Goal: Transaction & Acquisition: Purchase product/service

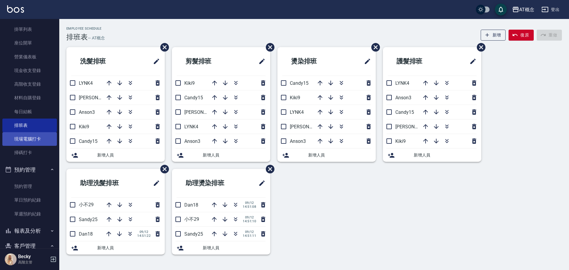
scroll to position [89, 0]
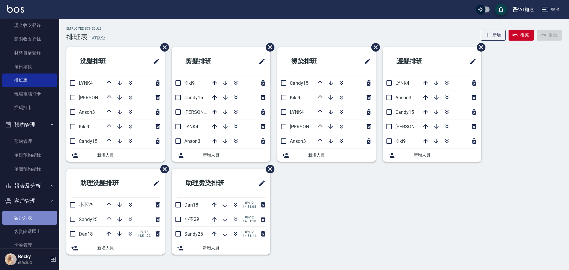
click at [38, 220] on link "客戶列表" at bounding box center [29, 218] width 54 height 14
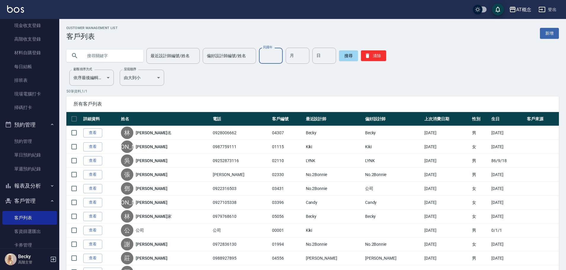
click at [273, 56] on input "民國年" at bounding box center [271, 56] width 24 height 16
type input "87"
type input "9"
type input "13"
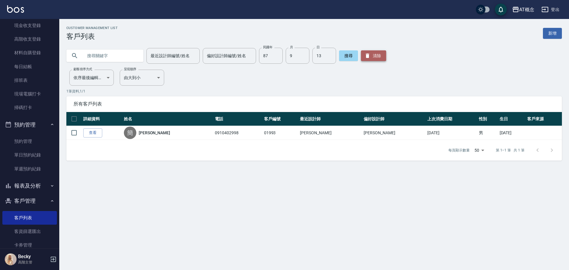
click at [374, 53] on button "清除" at bounding box center [373, 55] width 25 height 11
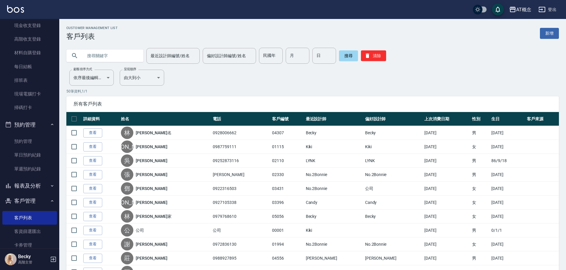
click at [110, 56] on input "text" at bounding box center [111, 56] width 56 height 16
type input "[PERSON_NAME]"
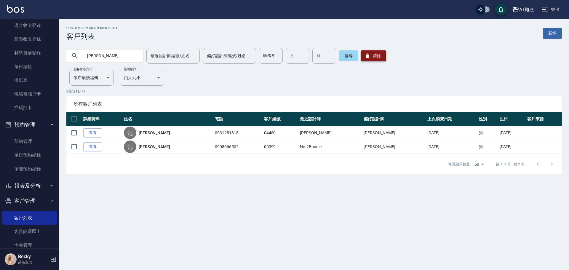
click at [365, 58] on icon "button" at bounding box center [367, 56] width 4 height 4
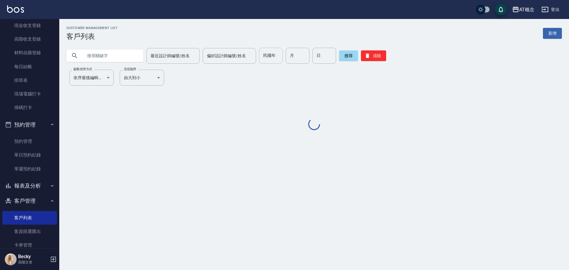
click at [273, 57] on input "民國年" at bounding box center [271, 56] width 24 height 16
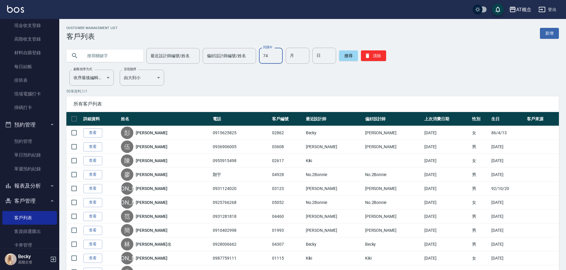
type input "74"
type input "3"
type input "26"
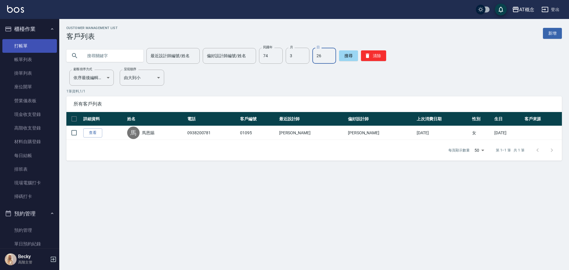
click at [44, 48] on link "打帳單" at bounding box center [29, 46] width 54 height 14
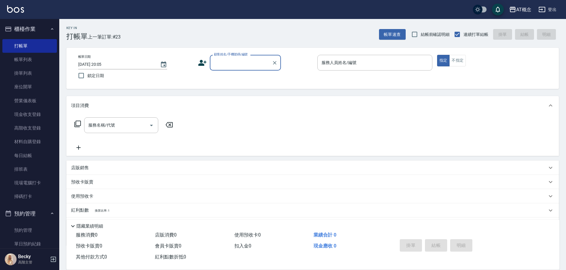
click at [243, 64] on input "顧客姓名/手機號碼/編號" at bounding box center [240, 62] width 57 height 10
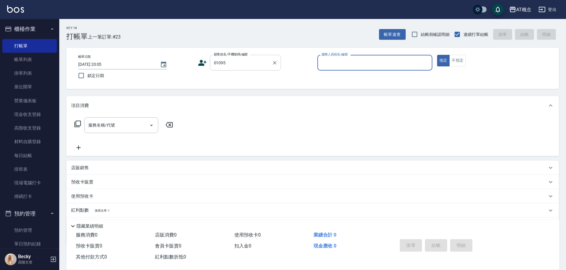
type input "[PERSON_NAME]/0938200781/01095"
type input "Anson-3"
click at [437, 55] on button "指定" at bounding box center [443, 61] width 13 height 12
type button "true"
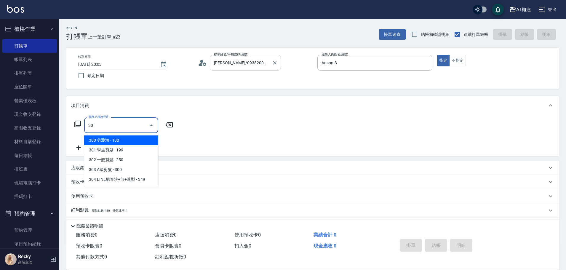
type input "303"
type input "30"
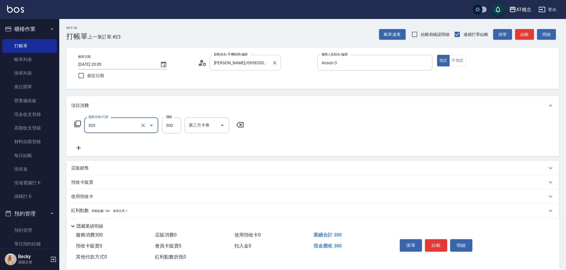
type input "303 A級剪髮(303)"
type input "0"
type input "35"
type input "30"
type input "350"
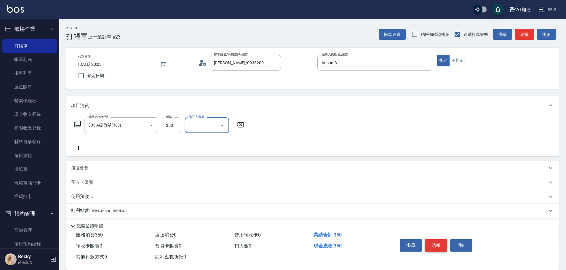
click at [432, 241] on button "結帳" at bounding box center [436, 245] width 22 height 12
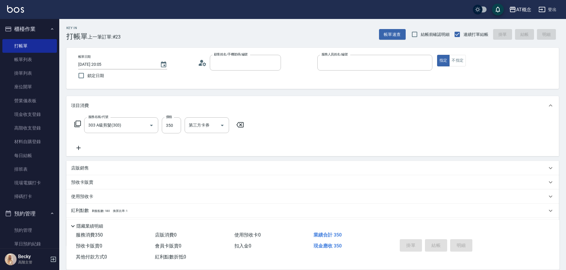
type input "0"
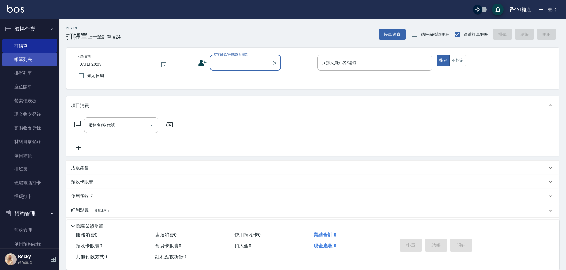
click at [24, 59] on link "帳單列表" at bounding box center [29, 60] width 54 height 14
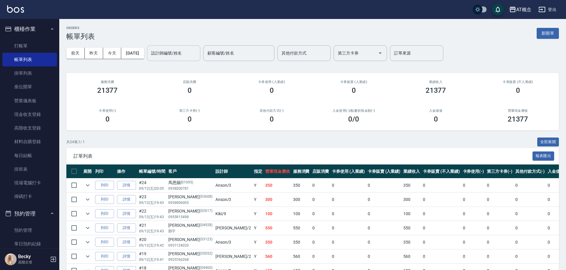
click at [198, 53] on input "設計師編號/姓名" at bounding box center [174, 53] width 48 height 10
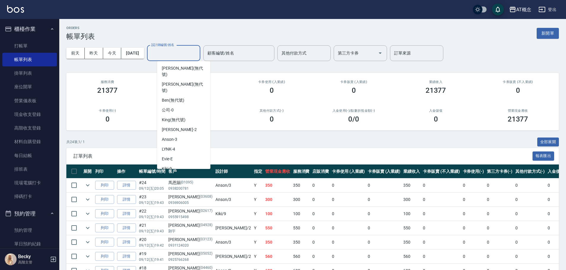
click at [214, 170] on th "設計師" at bounding box center [233, 171] width 39 height 14
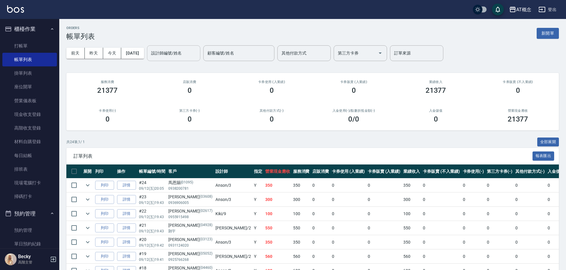
click at [171, 46] on div "設計師編號/姓名" at bounding box center [173, 53] width 53 height 16
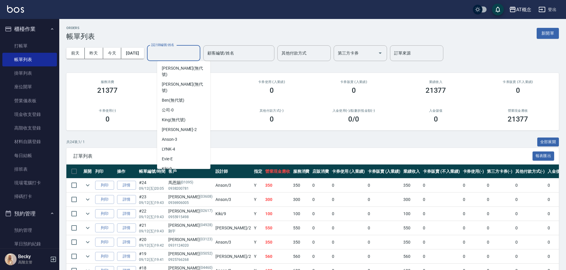
click at [169, 174] on div "Becky -13" at bounding box center [183, 179] width 53 height 10
type input "Becky-13"
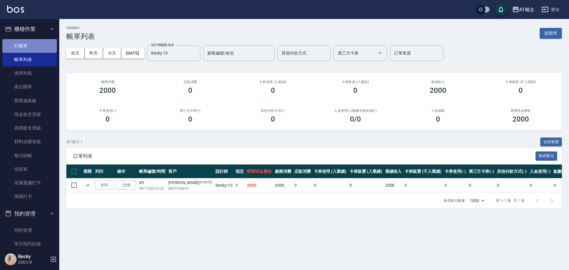
click at [36, 46] on link "打帳單" at bounding box center [29, 46] width 54 height 14
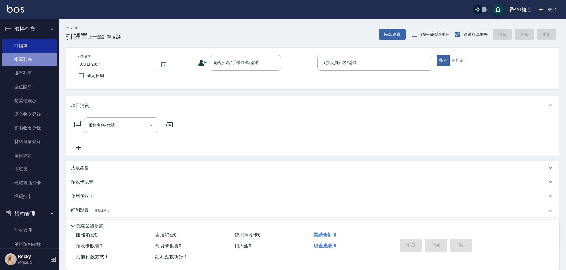
click at [42, 59] on link "帳單列表" at bounding box center [29, 60] width 54 height 14
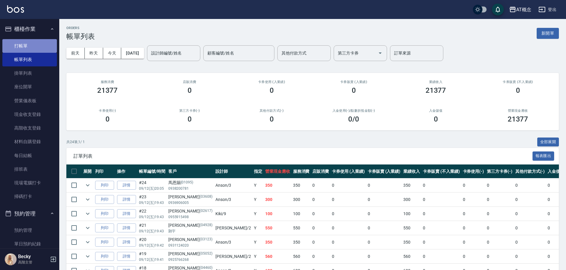
click at [42, 41] on link "打帳單" at bounding box center [29, 46] width 54 height 14
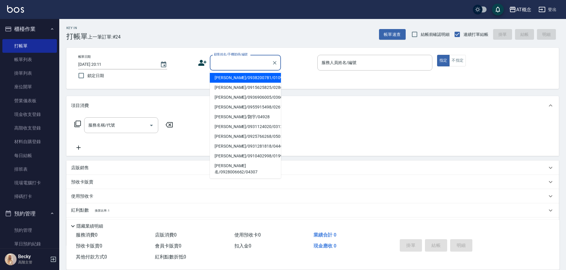
click at [236, 66] on input "顧客姓名/手機號碼/編號" at bounding box center [240, 62] width 57 height 10
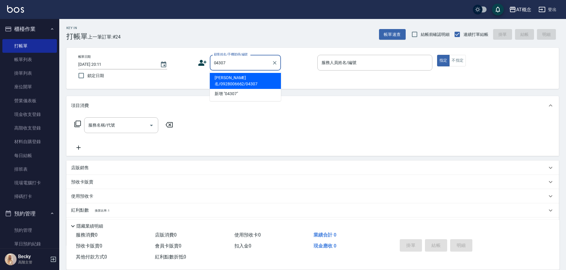
type input "[PERSON_NAME]名/0928006662/04307"
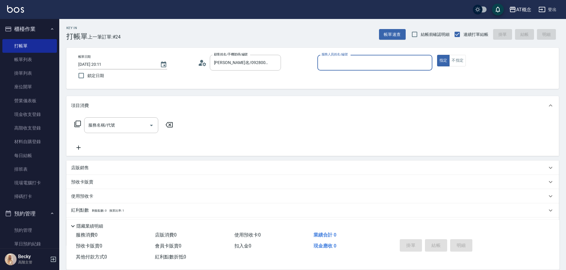
type input "Becky-13"
click at [437, 55] on button "指定" at bounding box center [443, 61] width 13 height 12
type button "true"
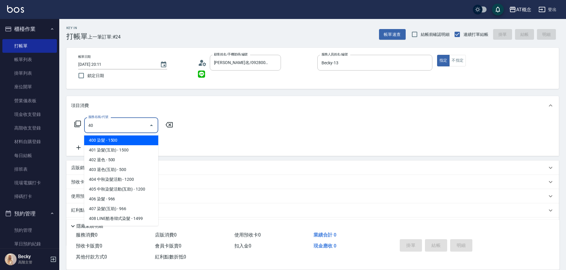
type input "400"
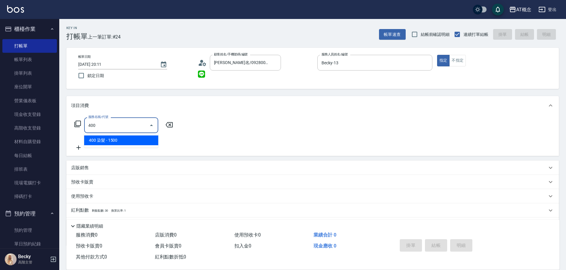
type input "150"
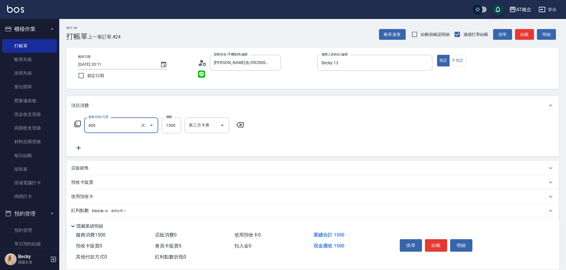
type input "400 染髮(400)"
type input "0"
type input "17"
type input "10"
type input "175"
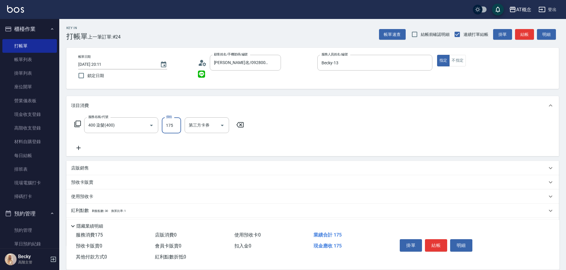
type input "170"
type input "1750"
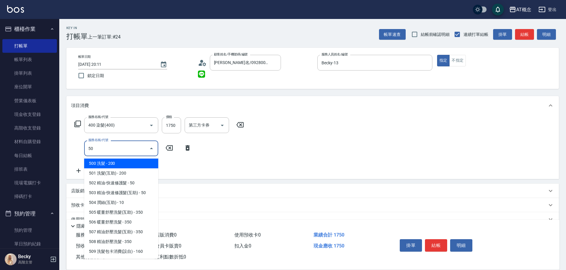
type input "501"
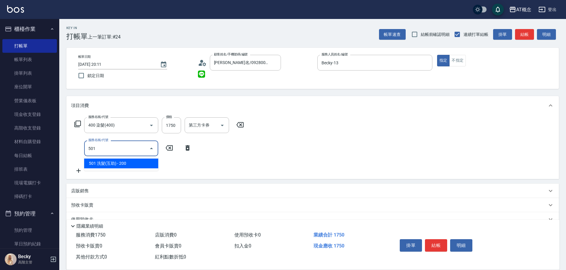
type input "190"
type input "501 洗髮(互助)(501)"
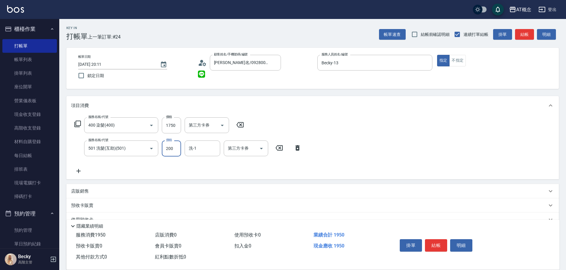
type input "170"
type input "25"
type input "200"
type input "250"
type input "[PERSON_NAME]-18"
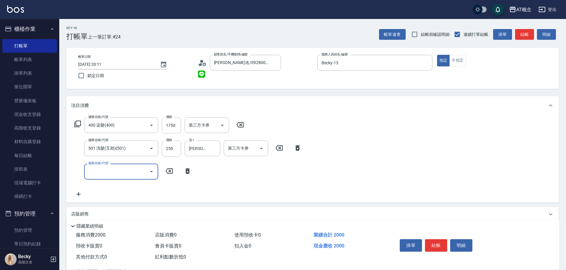
click at [187, 171] on icon at bounding box center [187, 170] width 15 height 7
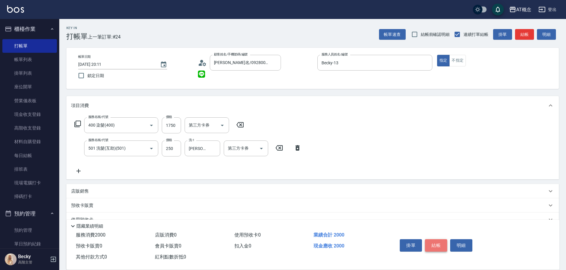
click at [429, 242] on button "結帳" at bounding box center [436, 245] width 22 height 12
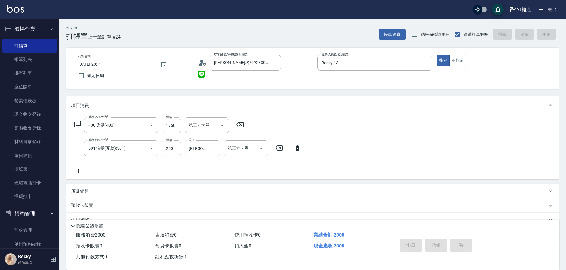
type input "[DATE] 20:12"
type input "0"
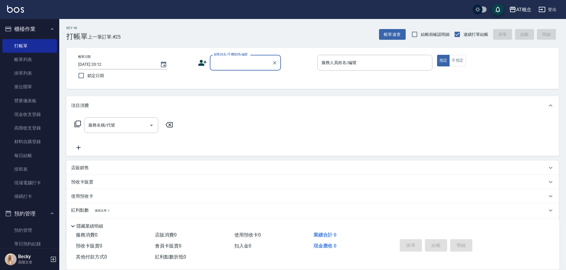
click at [243, 62] on input "顧客姓名/手機號碼/編號" at bounding box center [240, 62] width 57 height 10
type input "[PERSON_NAME]名/0928006662/04307"
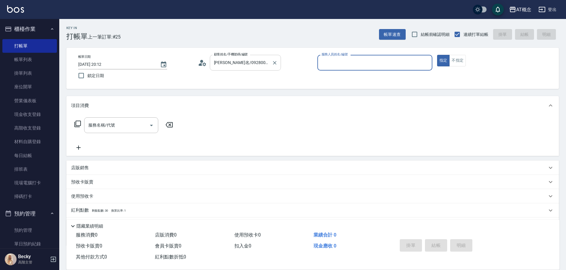
type input "Becky-13"
click at [437, 55] on button "指定" at bounding box center [443, 61] width 13 height 12
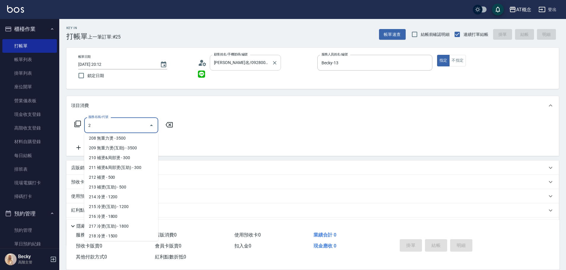
scroll to position [106, 0]
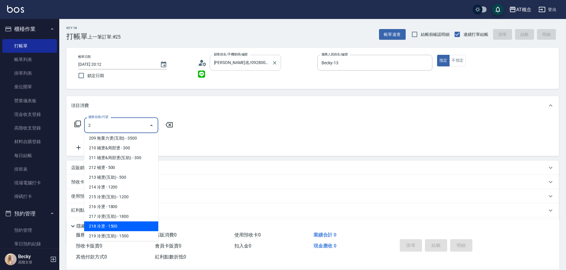
type input "218 冷燙(218)"
type input "150"
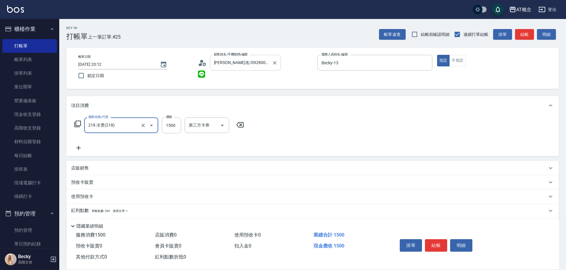
type input "218 冷燙(218)"
type input "1"
type input "0"
type input "12"
type input "10"
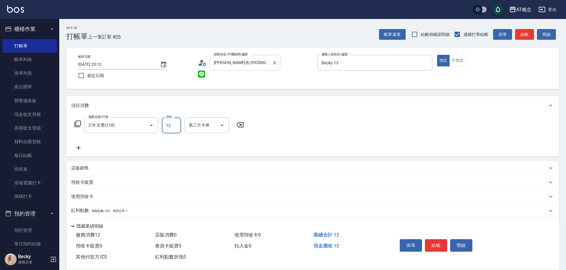
type input "125"
type input "120"
type input "1250"
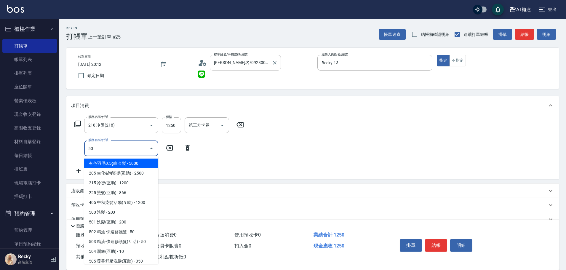
type input "501"
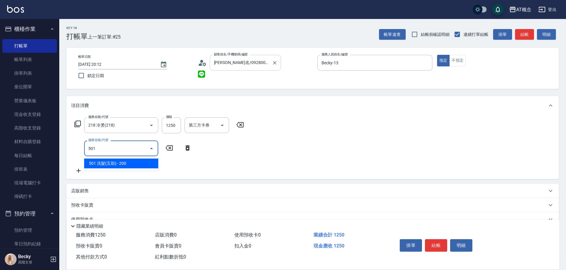
type input "140"
type input "501 洗髮(互助)(501)"
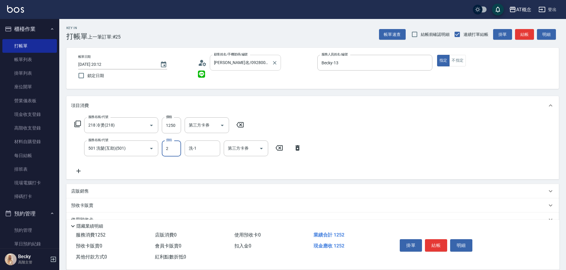
type input "120"
type input "25"
type input "150"
type input "250"
type input "28"
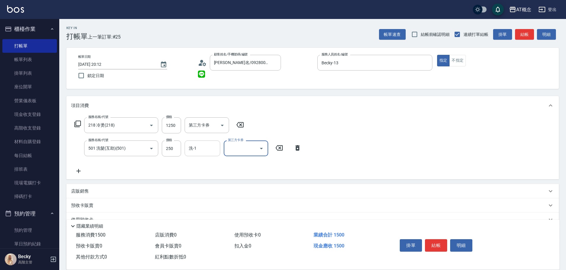
click at [203, 141] on div "洗-1" at bounding box center [203, 148] width 36 height 16
type input "2"
click at [207, 146] on input "洗-1" at bounding box center [202, 148] width 30 height 10
type input "250"
click at [206, 152] on input "洗-1" at bounding box center [202, 148] width 30 height 10
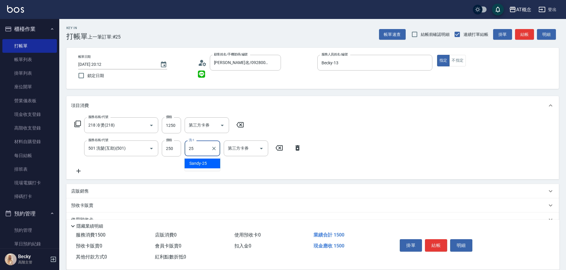
type input "Sandy-25"
click at [436, 240] on button "結帳" at bounding box center [436, 245] width 22 height 12
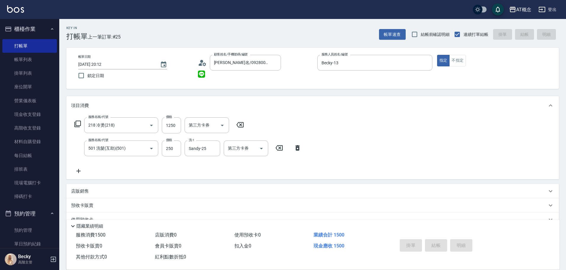
type input "[DATE] 20:13"
type input "0"
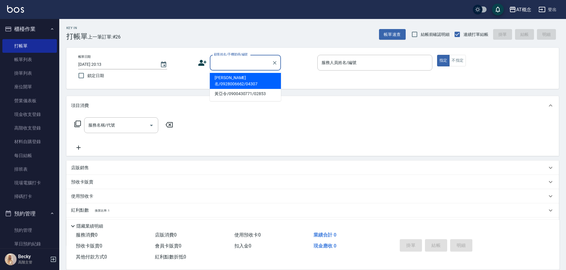
click at [250, 65] on input "顧客姓名/手機號碼/編號" at bounding box center [240, 62] width 57 height 10
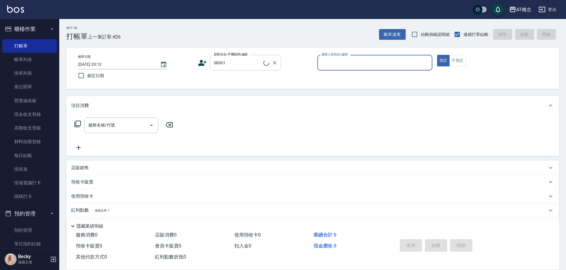
type input "公司/公司/00001"
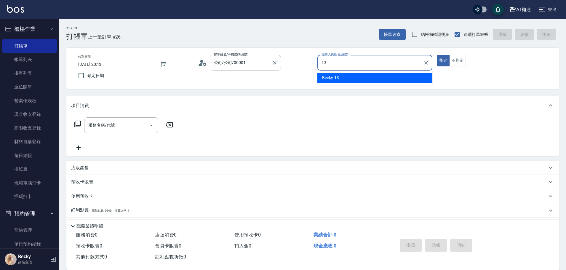
type input "Becky-13"
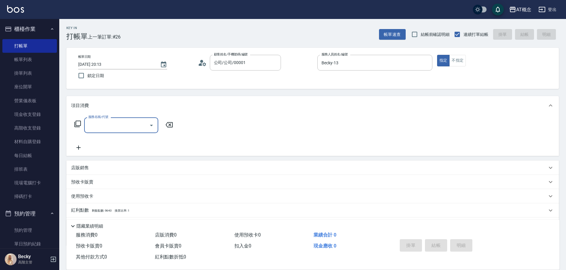
click at [76, 124] on icon at bounding box center [77, 124] width 7 height 7
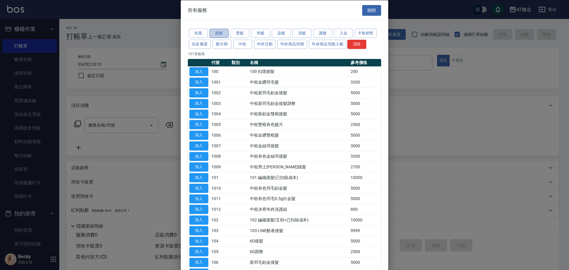
click at [224, 32] on button "接髮" at bounding box center [218, 33] width 19 height 9
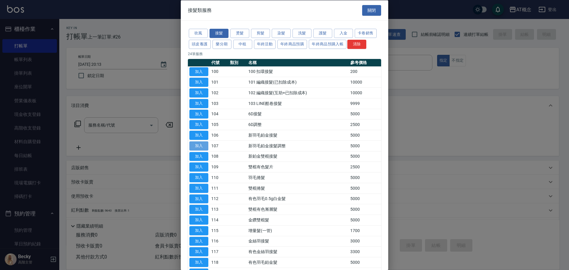
click at [199, 146] on button "加入" at bounding box center [198, 145] width 19 height 9
type input "新羽毛鉑金接髮調整(107)"
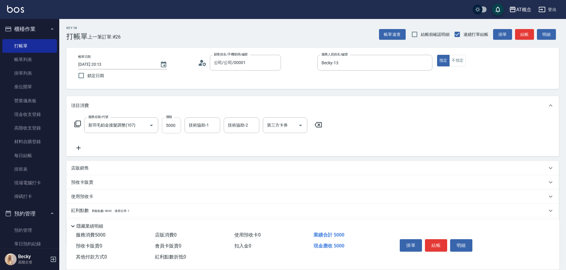
click at [176, 123] on input "5000" at bounding box center [171, 125] width 19 height 16
type input "0"
type input "35"
type input "30"
type input "3500"
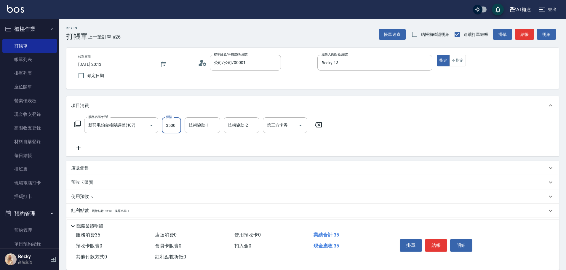
type input "350"
type input "3500"
click at [437, 244] on button "結帳" at bounding box center [436, 245] width 22 height 12
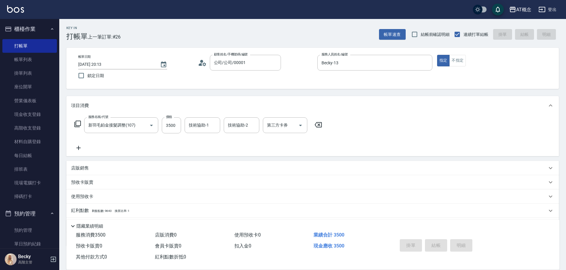
type input "[DATE] 20:14"
type input "0"
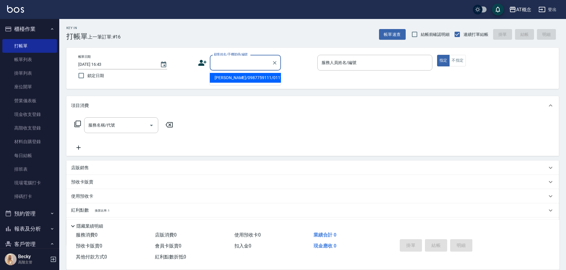
click at [239, 60] on input "顧客姓名/手機號碼/編號" at bounding box center [240, 62] width 57 height 10
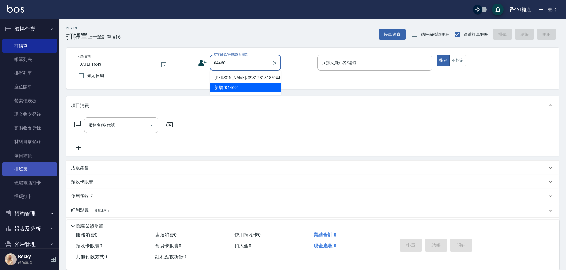
type input "04460"
click at [25, 167] on link "排班表" at bounding box center [29, 169] width 54 height 14
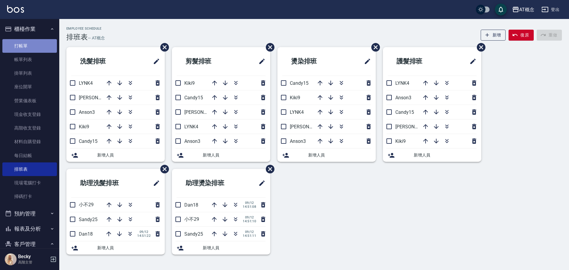
click at [48, 49] on link "打帳單" at bounding box center [29, 46] width 54 height 14
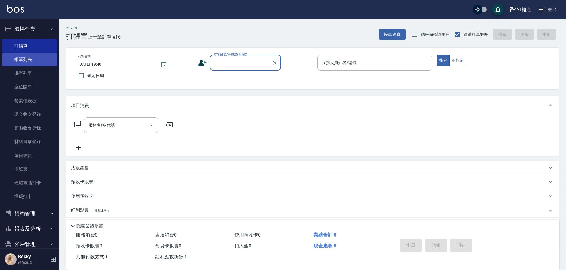
click at [16, 58] on link "帳單列表" at bounding box center [29, 60] width 54 height 14
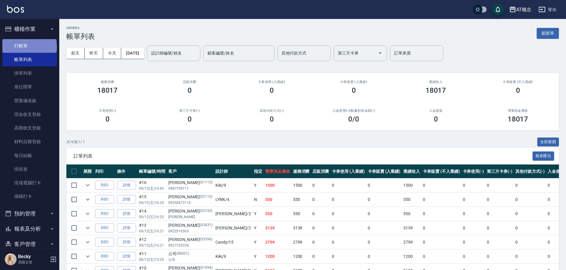
click at [29, 47] on link "打帳單" at bounding box center [29, 46] width 54 height 14
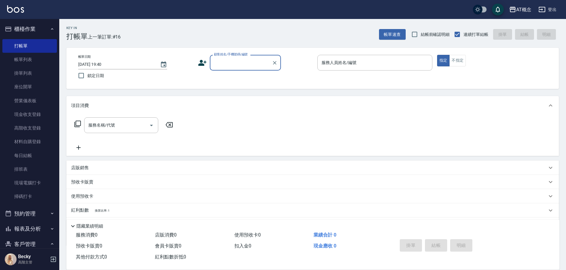
click at [233, 64] on input "顧客姓名/手機號碼/編號" at bounding box center [240, 62] width 57 height 10
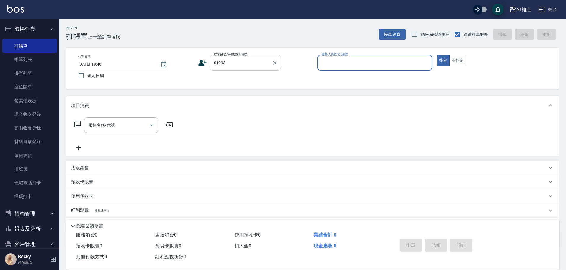
type input "[PERSON_NAME]/0910402998/01993"
type input "Anson-3"
click at [437, 55] on button "指定" at bounding box center [443, 61] width 13 height 12
type button "true"
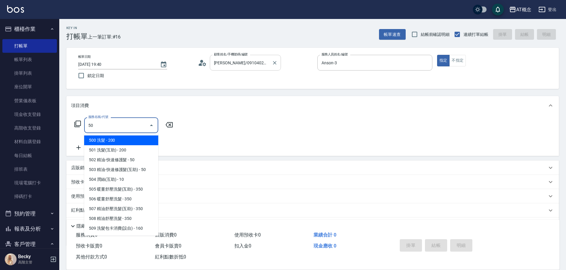
type input "501"
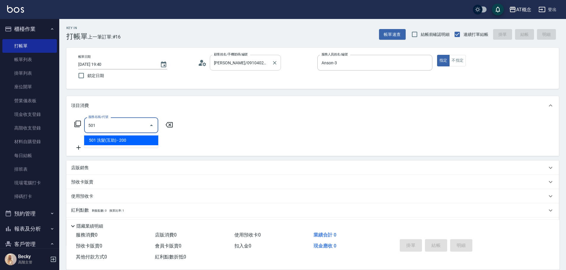
type input "20"
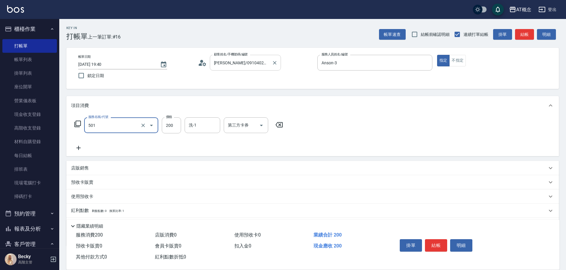
type input "501 洗髮(互助)(501)"
type input "0"
type input "25"
type input "20"
type input "250"
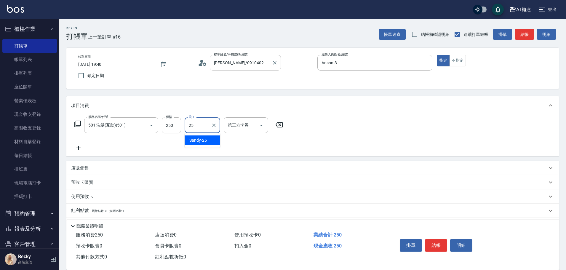
type input "Sandy-25"
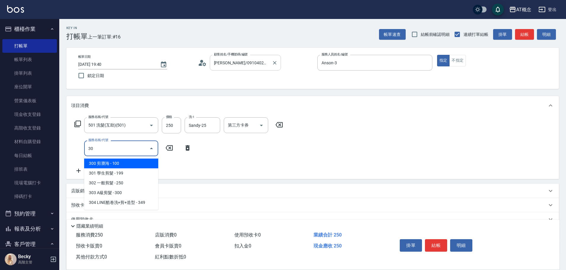
type input "303"
type input "50"
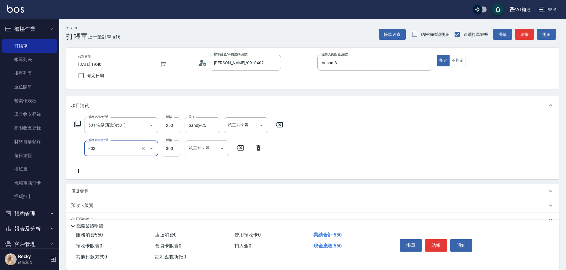
type input "303 A級剪髮(303)"
drag, startPoint x: 432, startPoint y: 239, endPoint x: 406, endPoint y: 234, distance: 26.5
click at [429, 239] on button "結帳" at bounding box center [436, 245] width 22 height 12
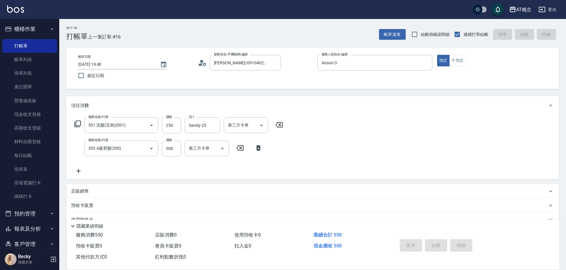
type input "0"
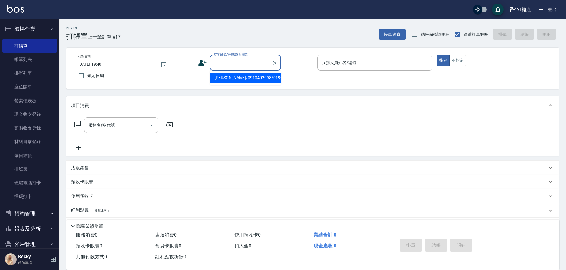
click at [224, 59] on input "顧客姓名/手機號碼/編號" at bounding box center [240, 62] width 57 height 10
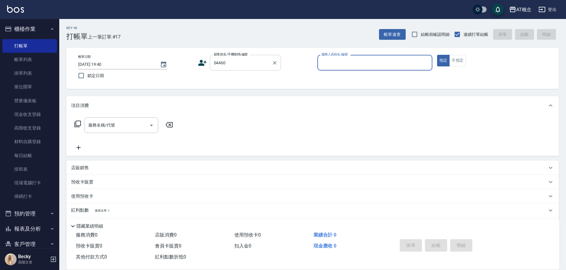
type input "[PERSON_NAME]/0931281818/04460"
type input "Anson-3"
click at [437, 55] on button "指定" at bounding box center [443, 61] width 13 height 12
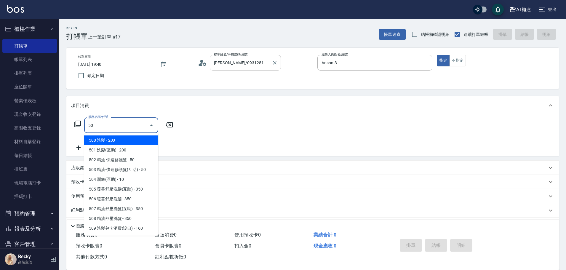
type input "501"
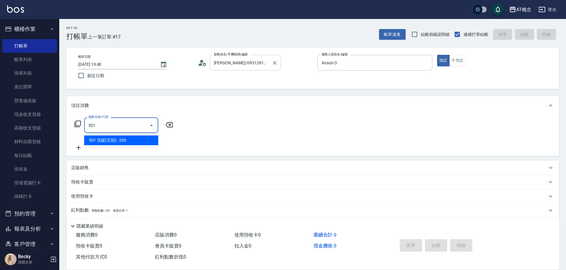
type input "20"
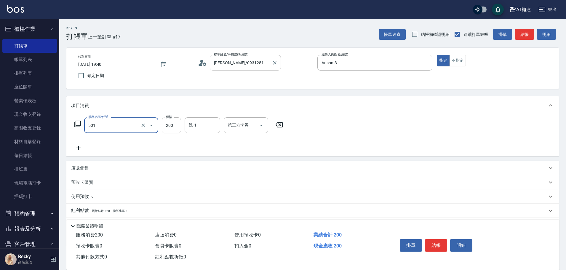
type input "501 洗髮(互助)(501)"
type input "0"
type input "25"
type input "20"
type input "250"
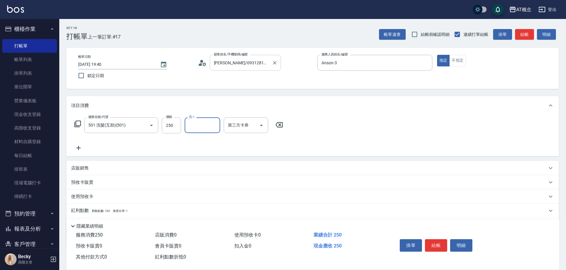
type input "3"
type input "Sandy-25"
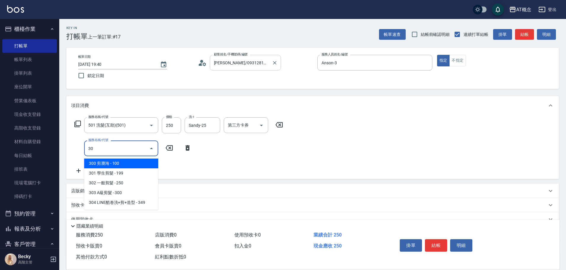
type input "303"
type input "50"
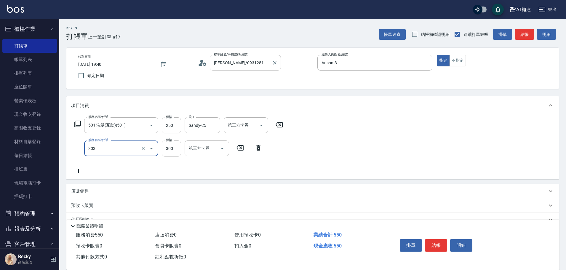
type input "303 A級剪髮(303)"
type input "20"
type input "35"
type input "60"
type input "350"
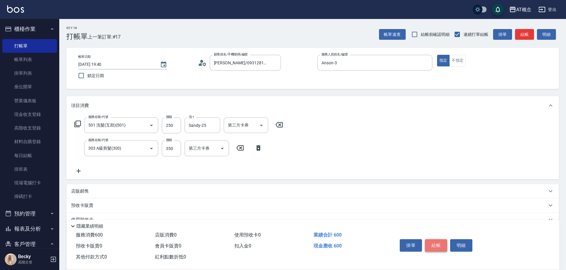
click at [436, 242] on button "結帳" at bounding box center [436, 245] width 22 height 12
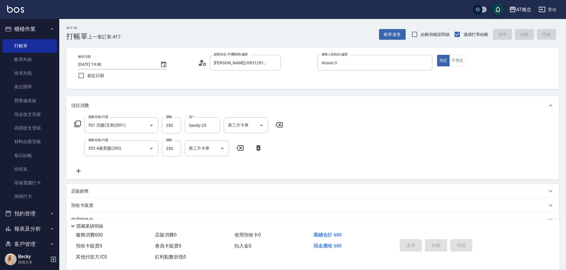
type input "2025/09/12 19:41"
type input "0"
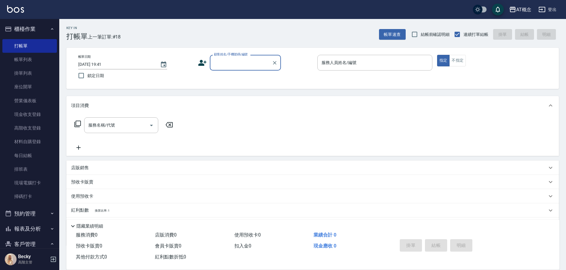
click at [230, 62] on input "顧客姓名/手機號碼/編號" at bounding box center [240, 62] width 57 height 10
type input "[PERSON_NAME]/0925766268/05052"
type input "邦妮-2"
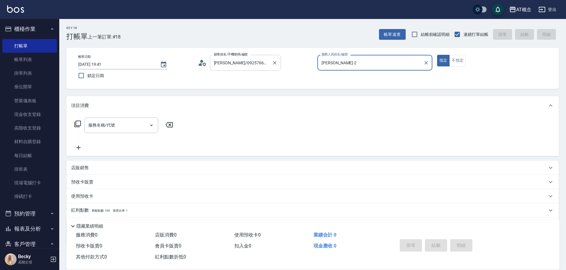
click at [437, 55] on button "指定" at bounding box center [443, 61] width 13 height 12
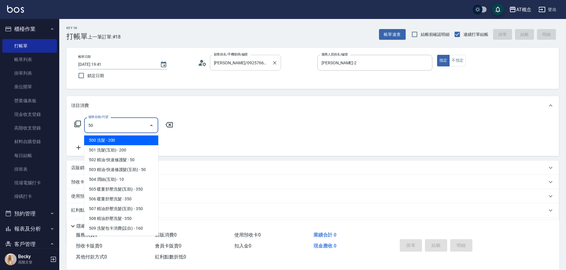
type input "501"
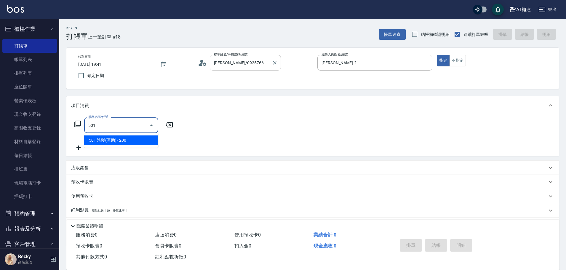
type input "20"
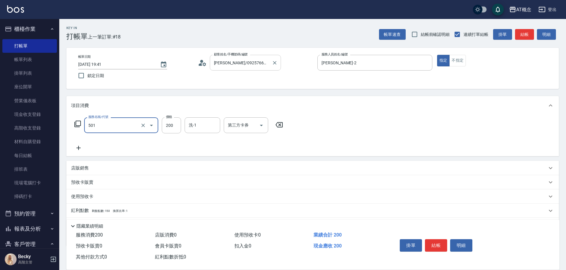
type input "501 洗髮(互助)(501)"
type input "0"
type input "25"
type input "20"
type input "250"
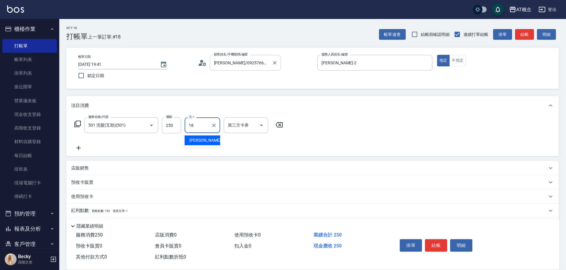
type input "[PERSON_NAME]-18"
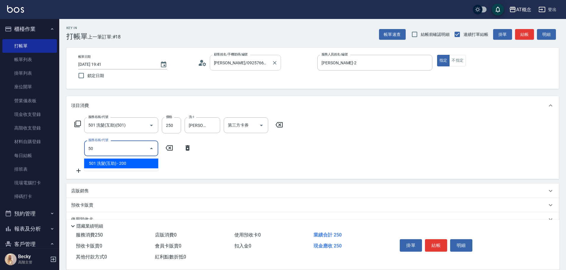
type input "501"
type input "20"
type input "504 潤絲(互助)(504)"
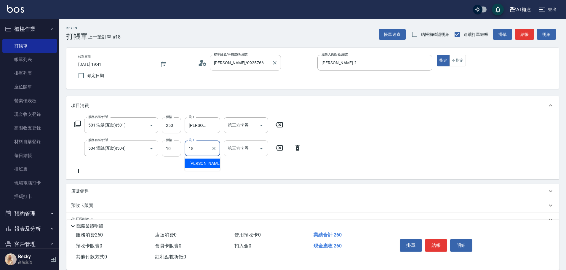
type input "[PERSON_NAME]-18"
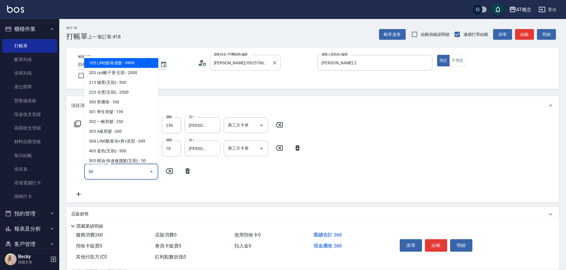
type input "303"
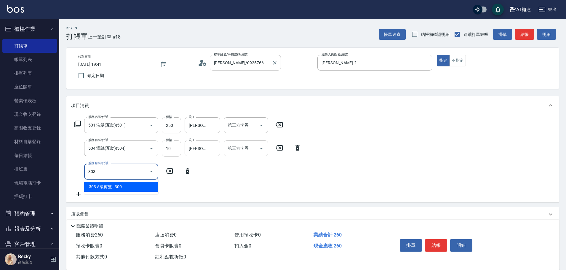
type input "50"
type input "303 A級剪髮(303)"
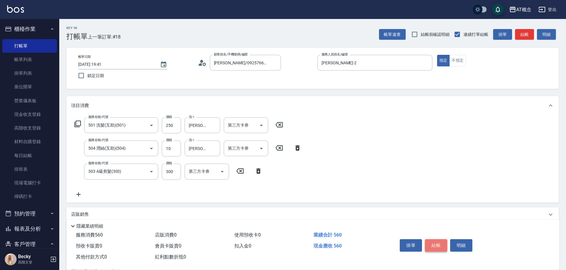
click at [436, 241] on button "結帳" at bounding box center [436, 245] width 22 height 12
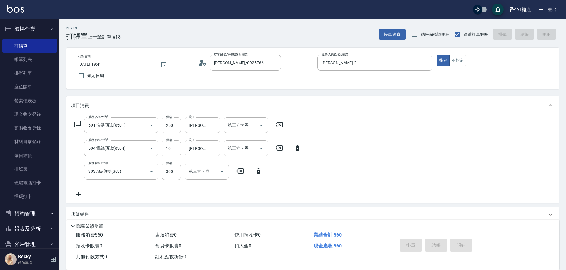
type input "2025/09/12 19:42"
type input "0"
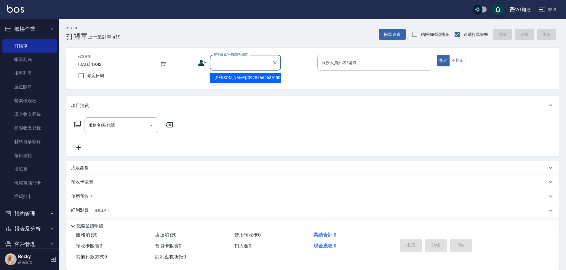
click at [230, 64] on input "顧客姓名/手機號碼/編號" at bounding box center [240, 62] width 57 height 10
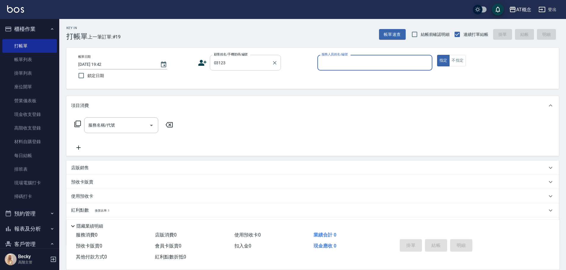
type input "[PERSON_NAME]/0931124020/03123"
type input "Anson-3"
click at [437, 55] on button "指定" at bounding box center [443, 61] width 13 height 12
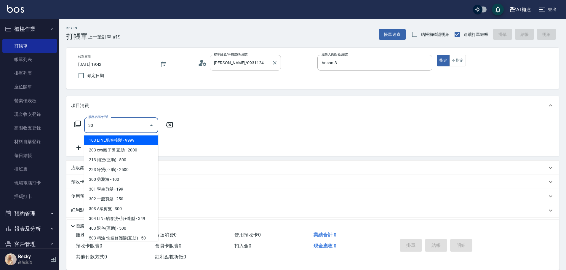
type input "303"
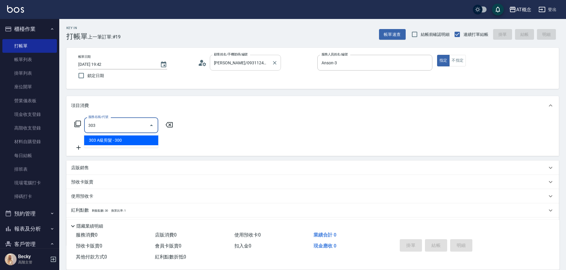
type input "30"
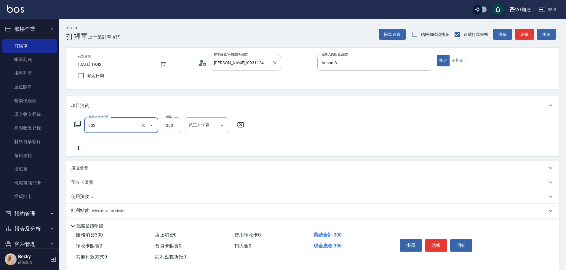
type input "303 A級剪髮(303)"
type input "0"
type input "35"
type input "30"
type input "350"
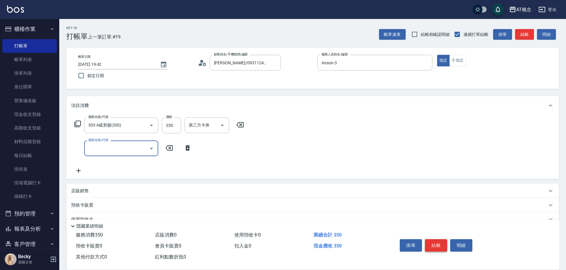
click at [438, 239] on button "結帳" at bounding box center [436, 245] width 22 height 12
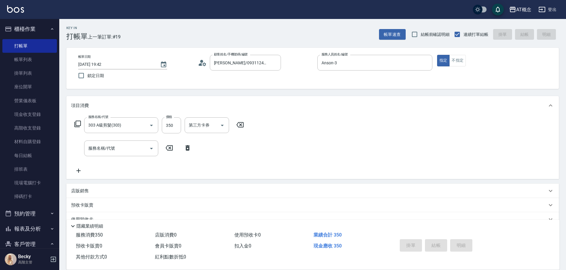
type input "2025/09/12 19:43"
type input "0"
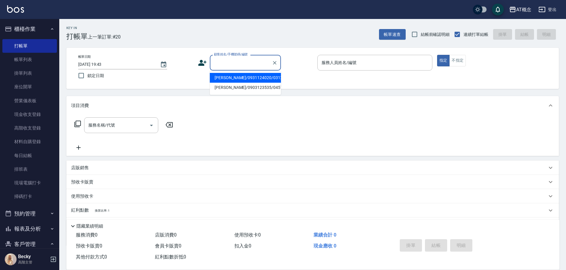
click at [238, 63] on input "顧客姓名/手機號碼/編號" at bounding box center [240, 62] width 57 height 10
type input "[PERSON_NAME]/翾宇/04928"
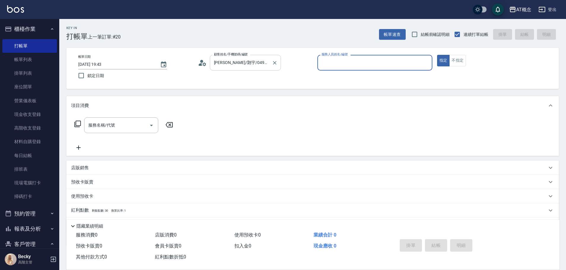
type input "邦妮-2"
click at [437, 55] on button "指定" at bounding box center [443, 61] width 13 height 12
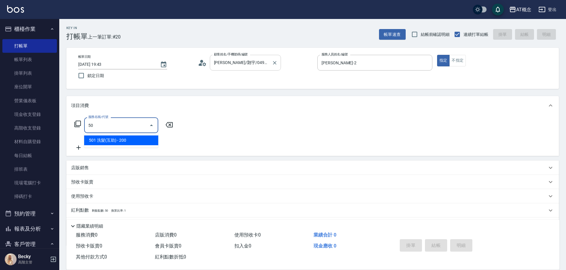
type input "501"
type input "20"
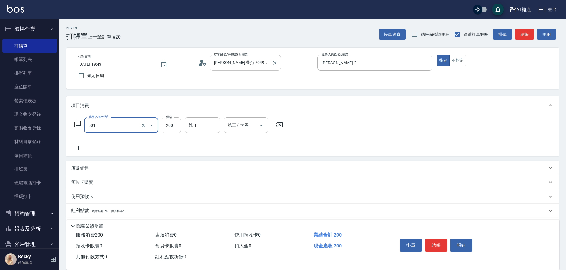
type input "501 洗髮(互助)(501)"
type input "0"
type input "25"
type input "20"
type input "250"
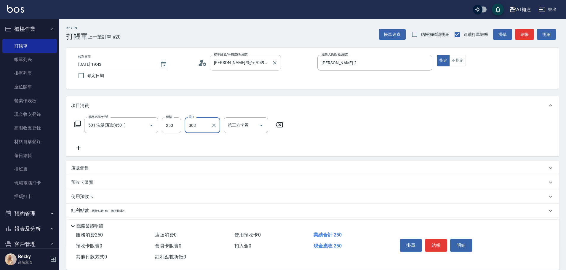
type input "303"
click at [204, 128] on input "洗-1" at bounding box center [202, 125] width 30 height 10
type input "小不-29"
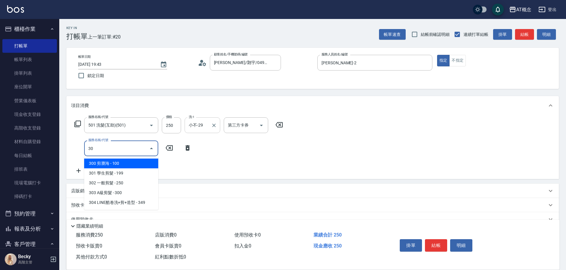
type input "303"
type input "50"
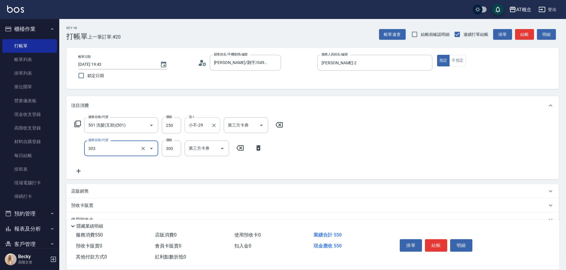
type input "303 A級剪髮(303)"
click at [436, 239] on button "結帳" at bounding box center [436, 245] width 22 height 12
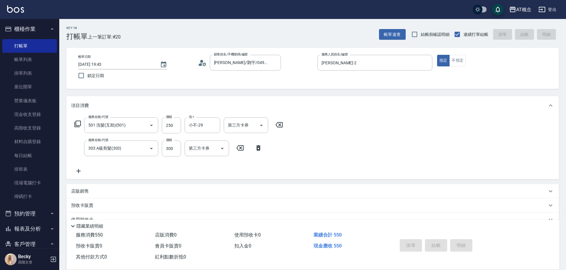
type input "0"
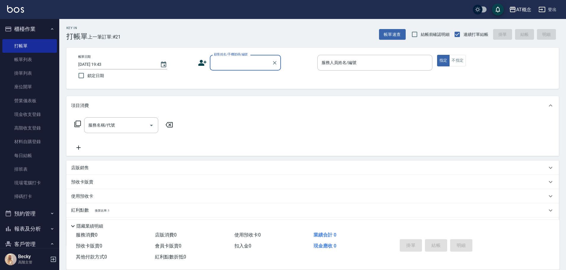
click at [232, 56] on label "顧客姓名/手機號碼/編號" at bounding box center [231, 54] width 34 height 4
click at [232, 57] on input "顧客姓名/手機號碼/編號" at bounding box center [240, 62] width 57 height 10
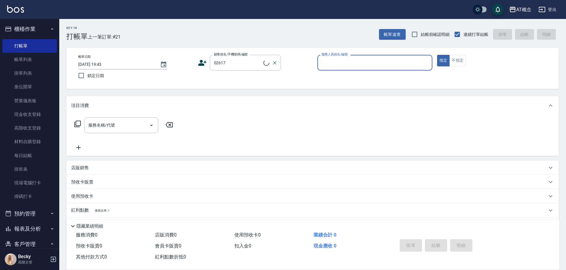
type input "[PERSON_NAME]/0955915498/02617"
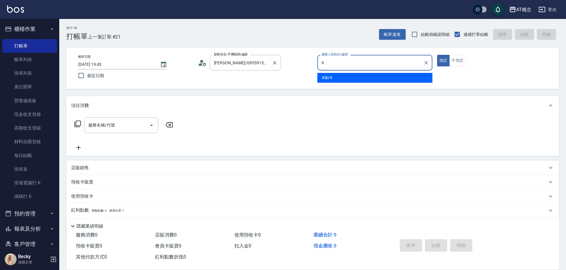
type input "Kiki-9"
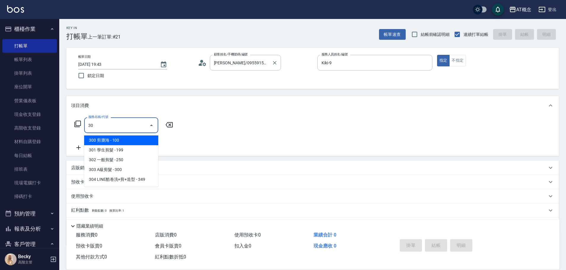
type input "300"
type input "10"
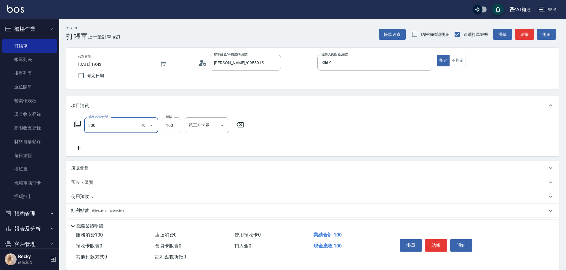
type input "300 剪瀏海(300)"
click at [441, 249] on div "掛單 結帳 明細" at bounding box center [435, 246] width 77 height 19
click at [426, 245] on button "結帳" at bounding box center [436, 245] width 22 height 12
type input "0"
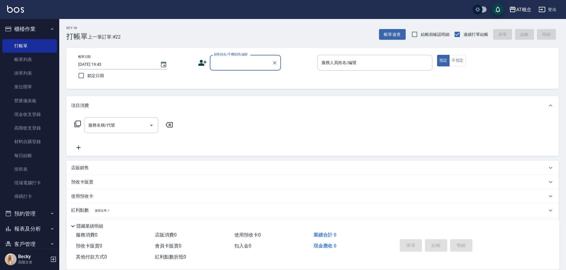
click at [242, 67] on input "顧客姓名/手機號碼/編號" at bounding box center [240, 62] width 57 height 10
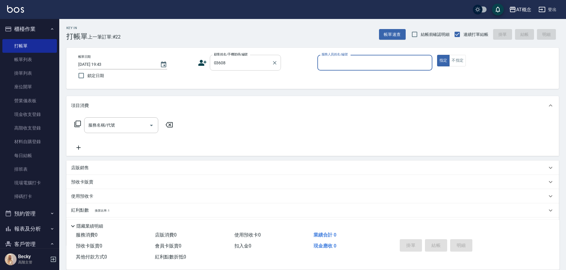
click at [437, 55] on button "指定" at bounding box center [443, 61] width 13 height 12
type input "[PERSON_NAME]/0936906005/03608"
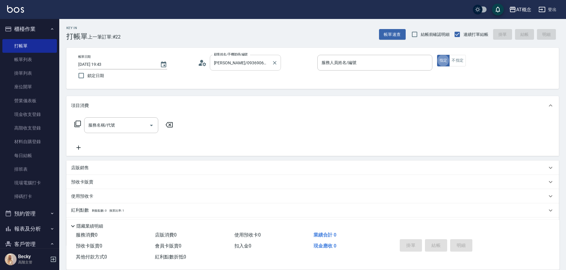
type input "Anson-3"
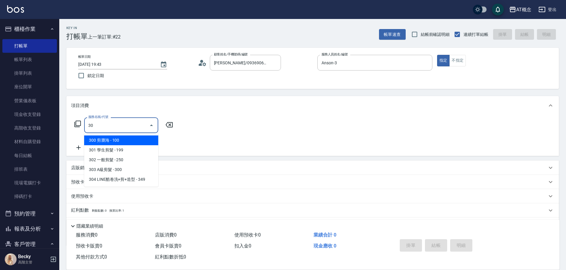
type input "303"
type input "30"
type input "303 A級剪髮(303)"
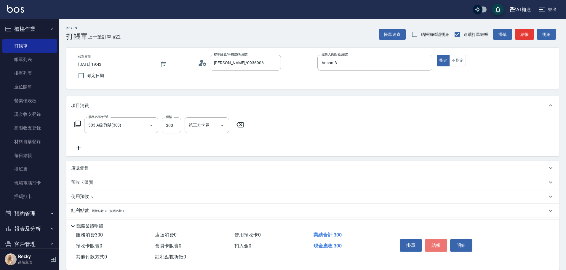
click at [430, 247] on button "結帳" at bounding box center [436, 245] width 22 height 12
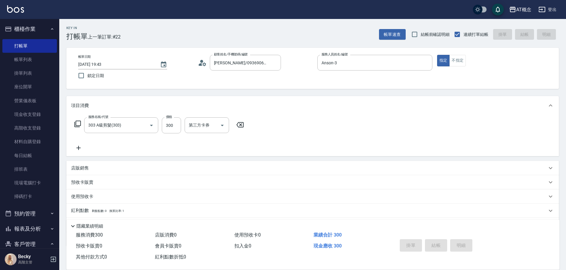
type input "2025/09/12 19:44"
type input "0"
click at [428, 247] on div "掛單 結帳 明細" at bounding box center [435, 246] width 77 height 19
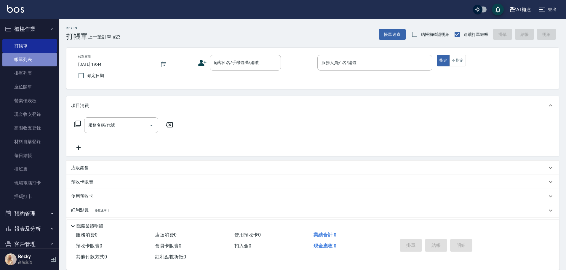
click at [39, 60] on link "帳單列表" at bounding box center [29, 60] width 54 height 14
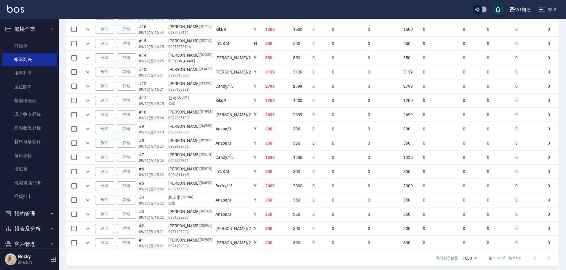
scroll to position [263, 0]
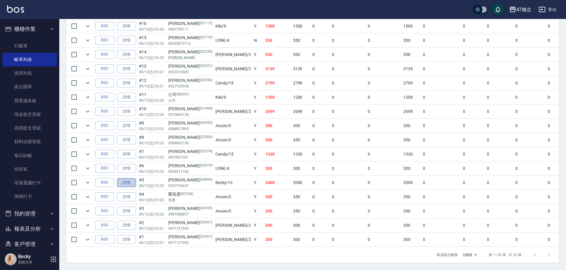
click at [132, 178] on link "詳情" at bounding box center [126, 182] width 19 height 9
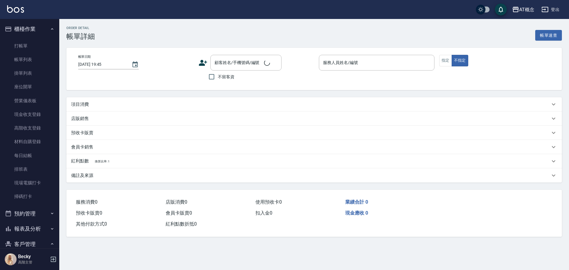
type input "2025/09/12 15:22"
type input "Becky-13"
type input "200"
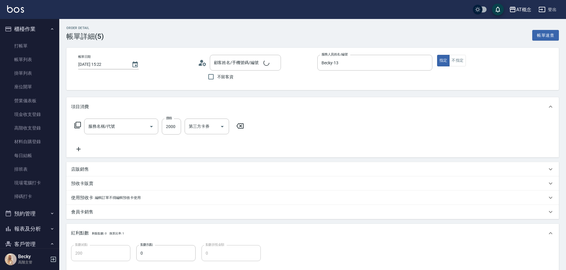
type input "401 染髮(互助)(401)"
type input "陳慧怡/0937126637/04899"
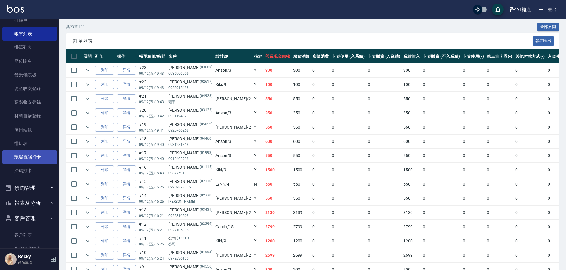
scroll to position [59, 0]
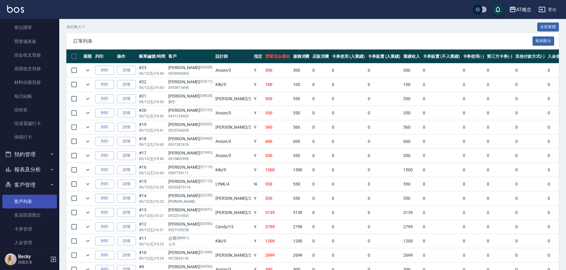
click at [22, 199] on link "客戶列表" at bounding box center [29, 202] width 54 height 14
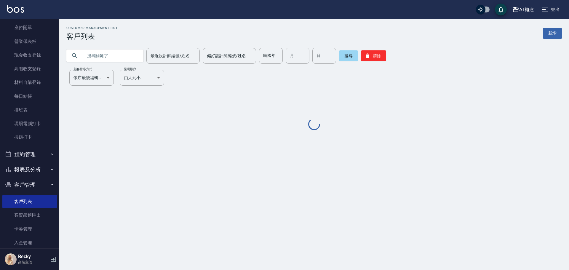
click at [115, 56] on input "text" at bounding box center [111, 56] width 56 height 16
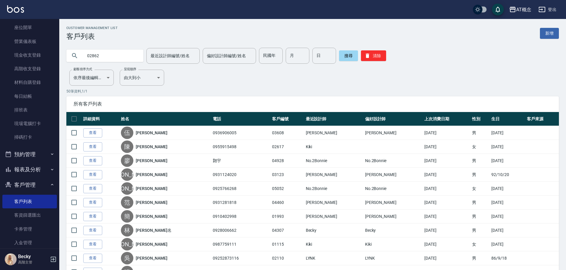
type input "02862"
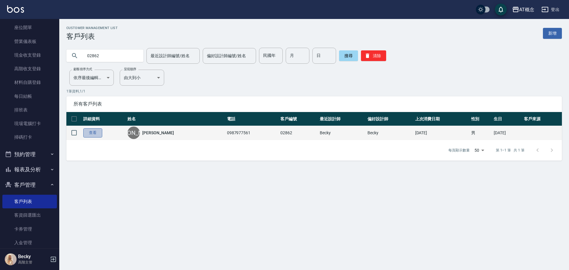
click at [97, 132] on link "查看" at bounding box center [92, 132] width 19 height 9
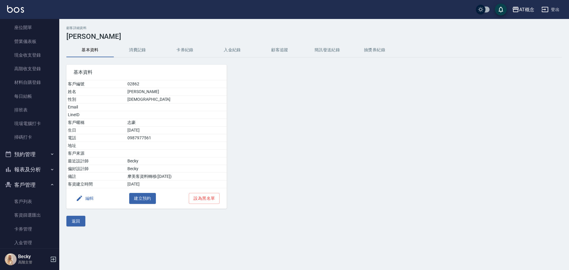
click at [94, 201] on button "編輯" at bounding box center [84, 198] width 23 height 11
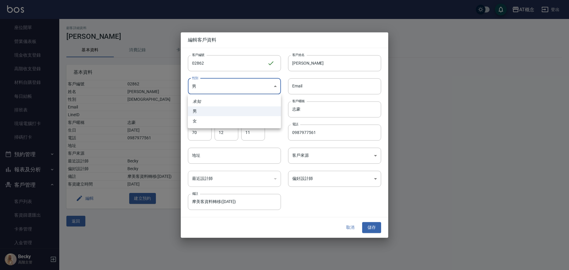
click at [223, 84] on body "AT概念 登出 櫃檯作業 打帳單 帳單列表 掛單列表 座位開單 營業儀表板 現金收支登錄 高階收支登錄 材料自購登錄 每日結帳 排班表 現場電腦打卡 掃碼打卡…" at bounding box center [284, 135] width 569 height 270
click at [219, 121] on li "女" at bounding box center [234, 121] width 93 height 10
type input "FEMALE"
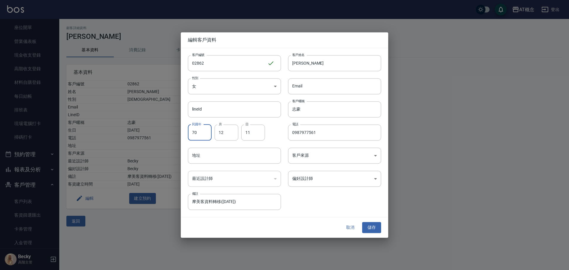
click at [205, 137] on input "70" at bounding box center [200, 132] width 24 height 16
type input "86"
type input "4"
type input "13"
click at [339, 62] on input "蕭志豪" at bounding box center [334, 63] width 93 height 16
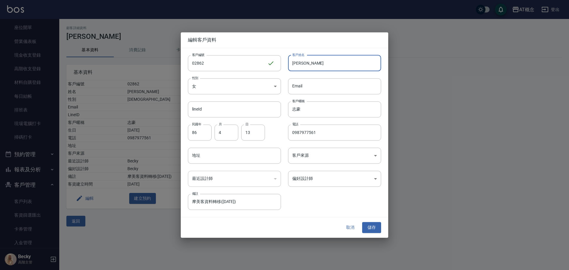
type input "蕭"
click at [339, 60] on input "彭庭庭" at bounding box center [334, 63] width 93 height 16
type input "[PERSON_NAME]"
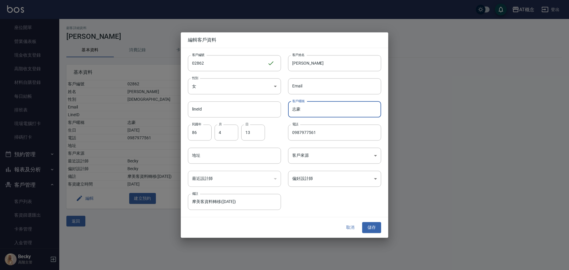
click at [331, 108] on input "志豪" at bounding box center [334, 109] width 93 height 16
type input "志"
type input "庭麗"
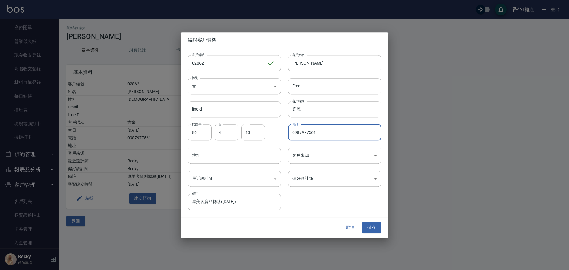
click at [332, 132] on input "0987977561" at bounding box center [334, 132] width 93 height 16
type input "0915625825"
click at [326, 173] on body "AT概念 登出 櫃檯作業 打帳單 帳單列表 掛單列表 座位開單 營業儀表板 現金收支登錄 高階收支登錄 材料自購登錄 每日結帳 排班表 現場電腦打卡 掃碼打卡…" at bounding box center [284, 135] width 569 height 270
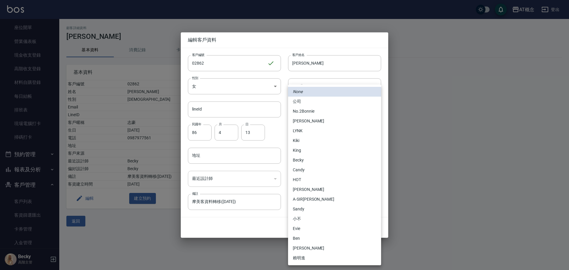
click at [318, 120] on li "[PERSON_NAME]" at bounding box center [334, 121] width 93 height 10
type input "6d66dedd-d7e3-492f-8c05-f4e40e3a1c36"
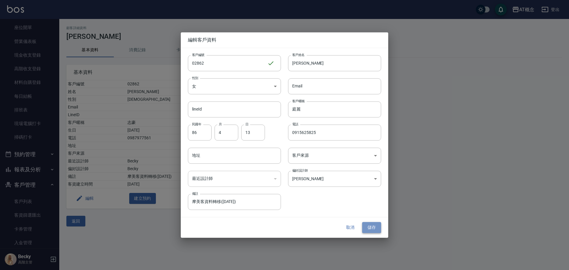
click at [372, 225] on button "儲存" at bounding box center [371, 227] width 19 height 11
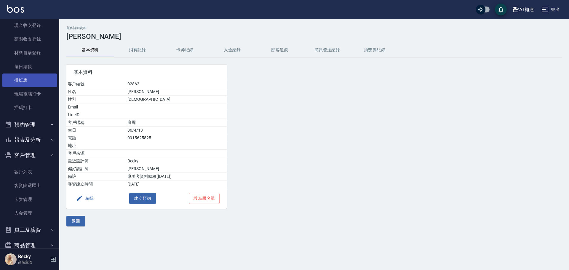
scroll to position [146, 0]
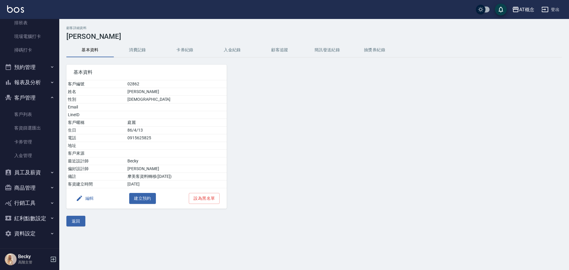
click at [29, 97] on button "客戶管理" at bounding box center [29, 97] width 54 height 15
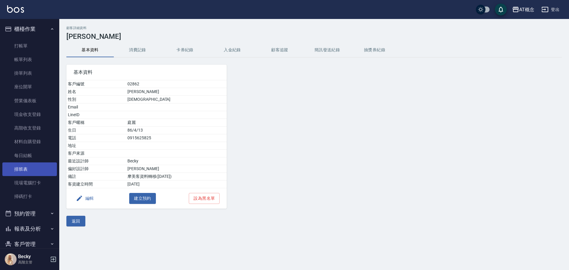
scroll to position [87, 0]
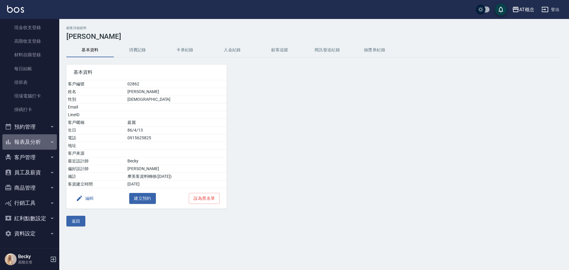
click at [40, 144] on button "報表及分析" at bounding box center [29, 141] width 54 height 15
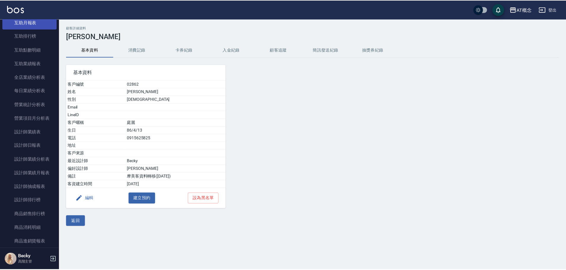
scroll to position [324, 0]
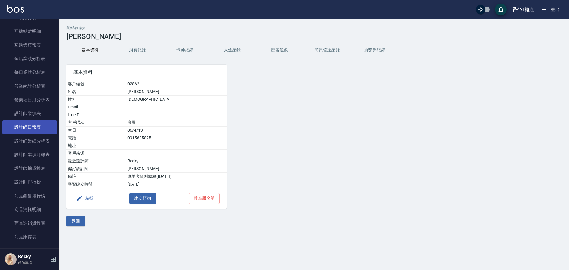
click at [33, 125] on link "設計師日報表" at bounding box center [29, 127] width 54 height 14
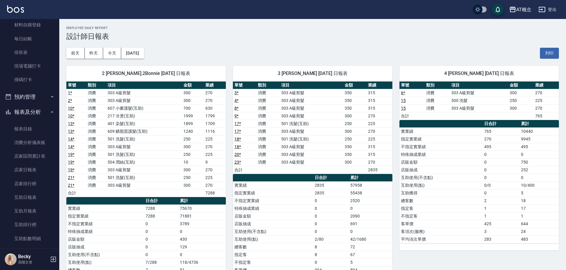
scroll to position [116, 0]
click at [28, 111] on button "報表及分析" at bounding box center [29, 112] width 54 height 15
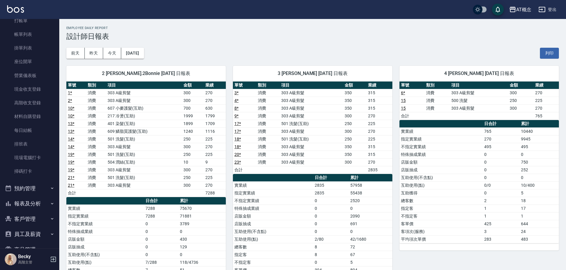
scroll to position [0, 0]
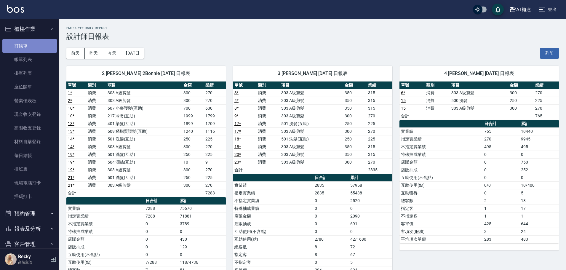
click at [38, 50] on link "打帳單" at bounding box center [29, 46] width 54 height 14
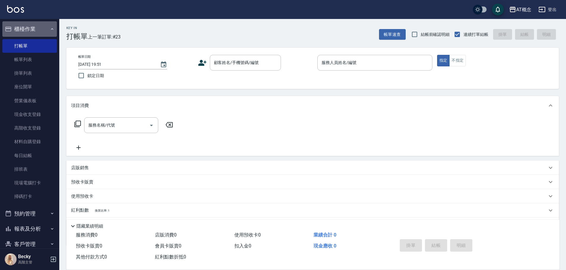
click at [43, 29] on button "櫃檯作業" at bounding box center [29, 28] width 54 height 15
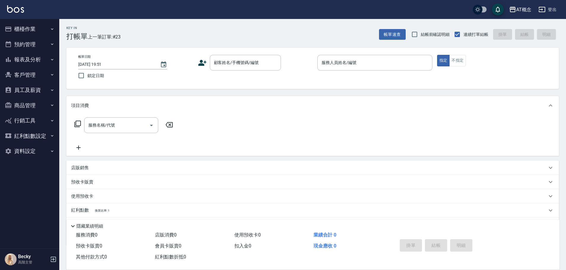
click at [46, 31] on button "櫃檯作業" at bounding box center [29, 28] width 54 height 15
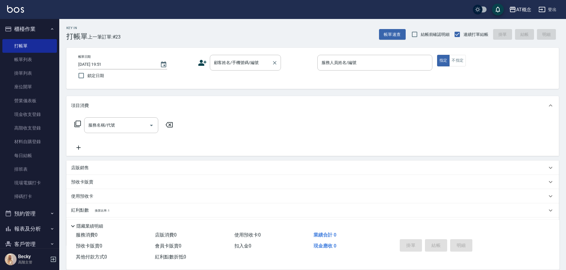
click at [227, 61] on input "顧客姓名/手機號碼/編號" at bounding box center [240, 62] width 57 height 10
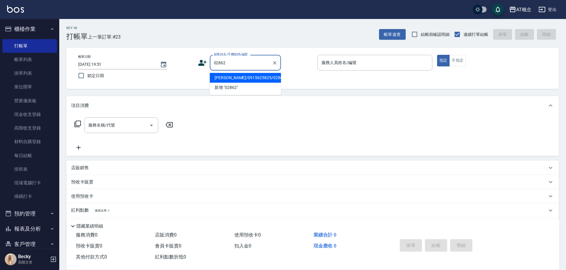
type input "[PERSON_NAME]/0915625825/02862"
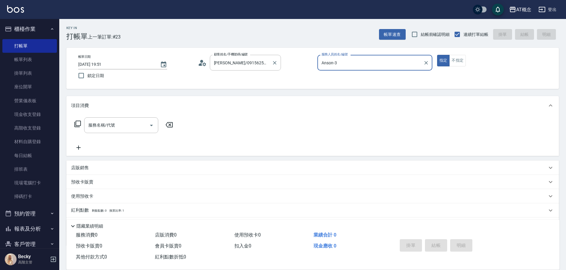
type input "Anson-3"
click at [437, 55] on button "指定" at bounding box center [443, 61] width 13 height 12
type button "true"
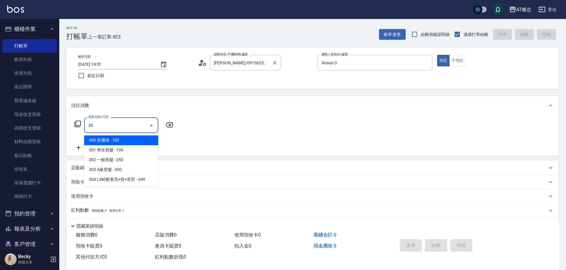
type input "303"
type input "30"
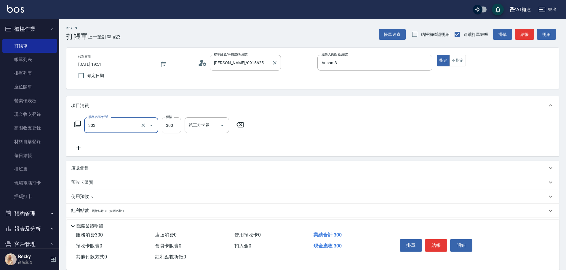
type input "303 A級剪髮(303)"
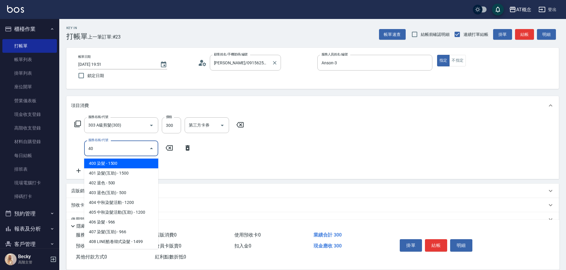
type input "401"
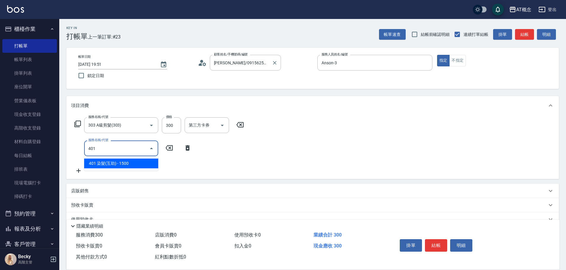
type input "180"
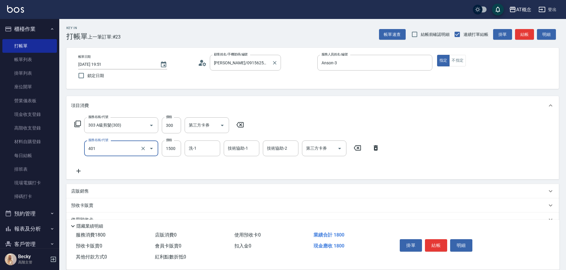
type input "401 染髮(互助)(401)"
type input "30"
type input "200"
type input "230"
type input "2000"
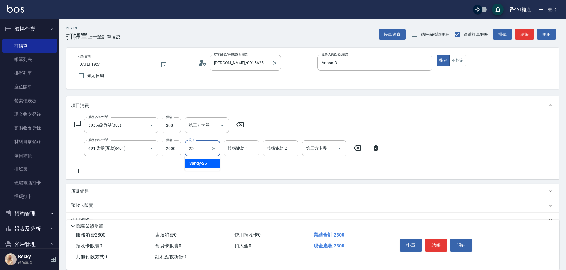
type input "Sandy-25"
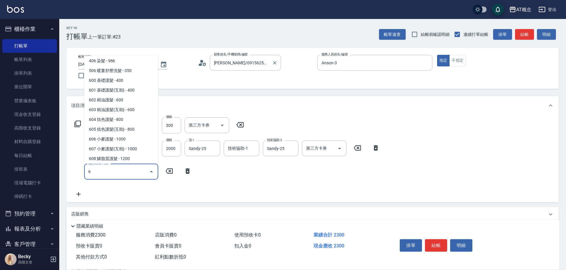
scroll to position [61, 0]
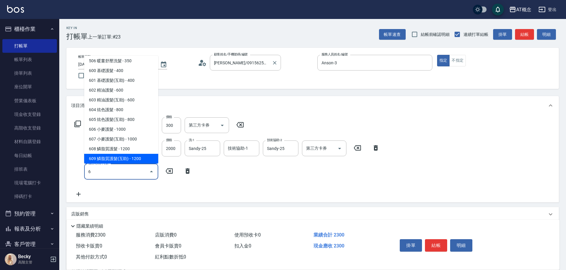
type input "609 鱗脂質護髮(互助)(609)"
type input "350"
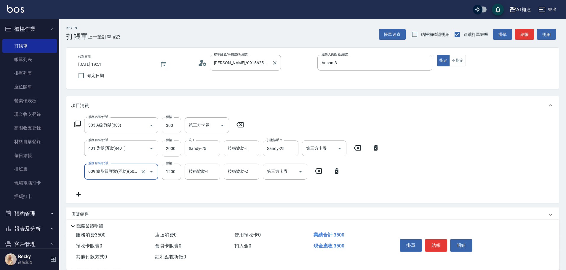
type input "609 鱗脂質護髮(互助)(609)"
type input "230"
type input "15"
type input "240"
type input "150"
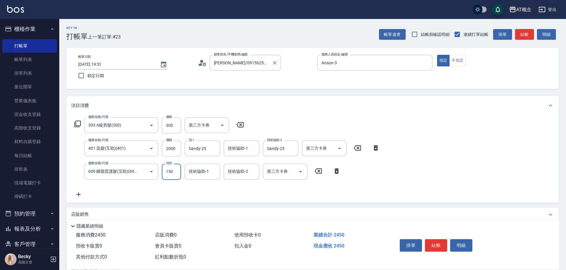
type input "380"
type input "1500"
type input "Sandy-25"
click at [439, 241] on button "結帳" at bounding box center [436, 245] width 22 height 12
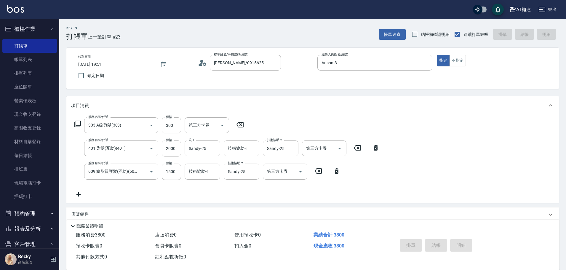
type input "2025/09/12 20:43"
type input "0"
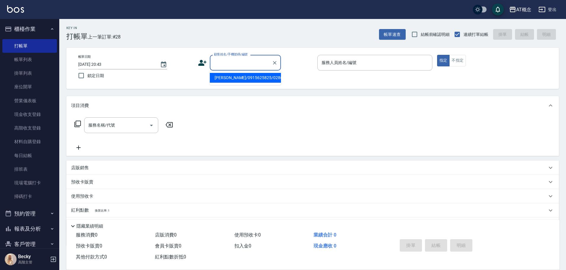
click at [246, 60] on input "顧客姓名/手機號碼/編號" at bounding box center [240, 62] width 57 height 10
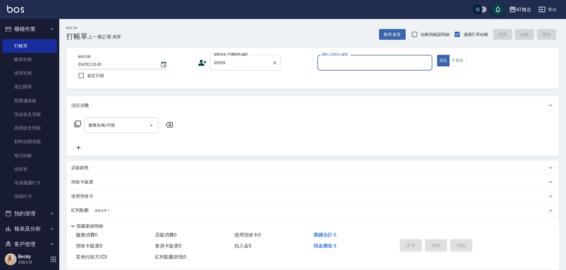
click at [437, 55] on button "指定" at bounding box center [443, 61] width 13 height 12
type input "黃郁馨/0916027283/03939"
type input "邦妮-2"
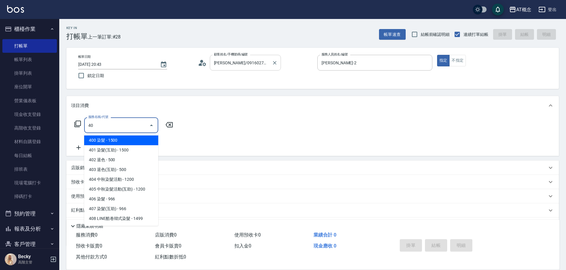
type input "401"
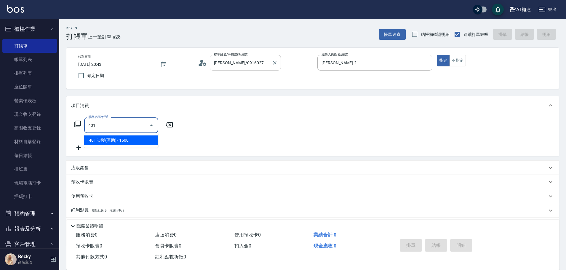
type input "150"
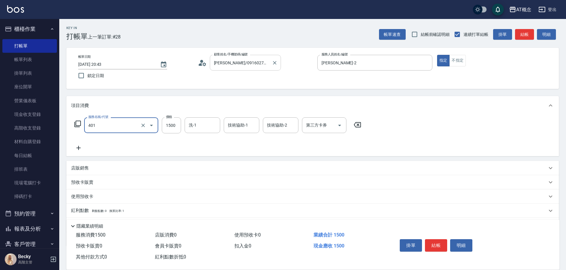
type input "401 染髮(互助)(401)"
type input "0"
type input "23"
type input "20"
type input "230"
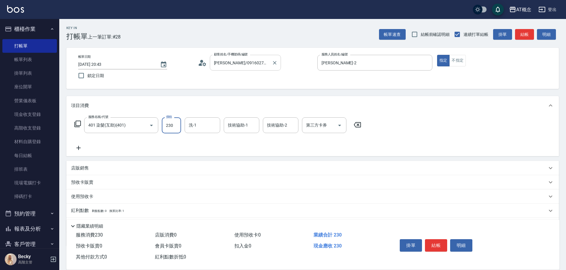
type input "230"
type input "2300"
type input "[PERSON_NAME]-18"
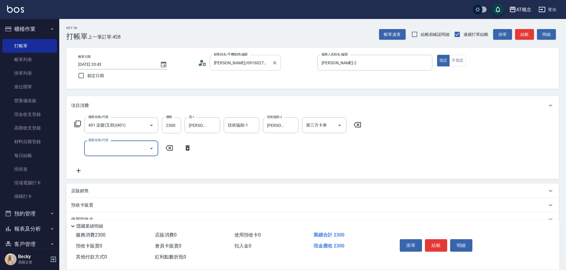
type input "6"
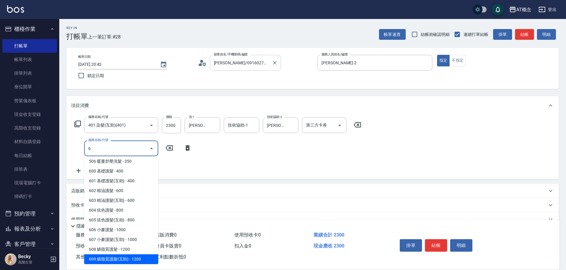
type input "350"
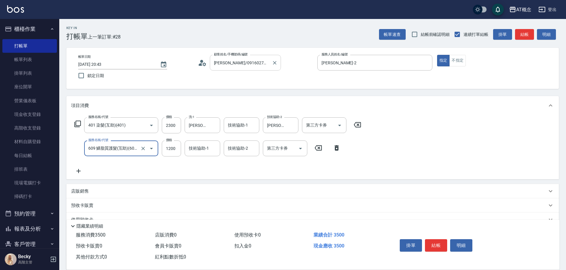
type input "609 鱗脂質護髮(互助)(609)"
type input "1"
type input "230"
type input "11"
type input "240"
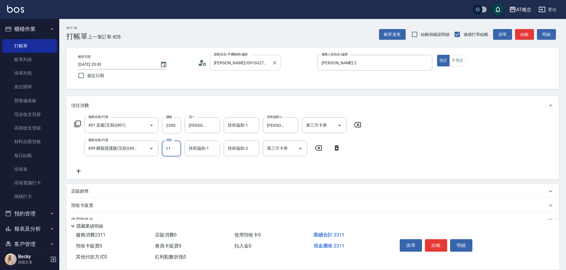
type input "117"
type input "340"
type input "1170"
type input "[PERSON_NAME]-18"
click at [434, 239] on button "結帳" at bounding box center [436, 245] width 22 height 12
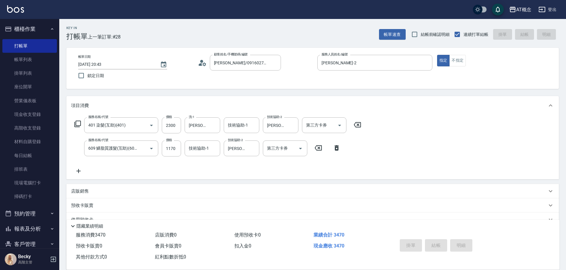
type input "2025/09/12 20:47"
type input "0"
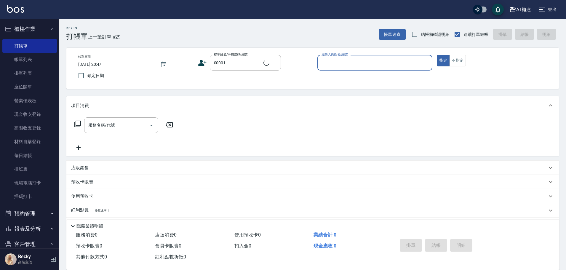
type input "公司/公司/00001"
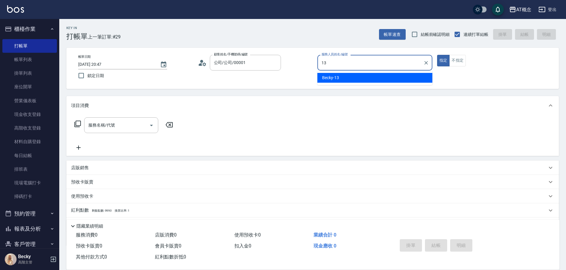
type input "Becky-13"
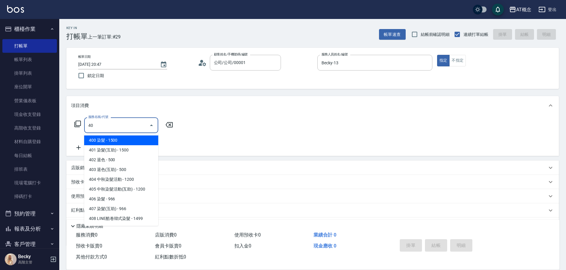
type input "401"
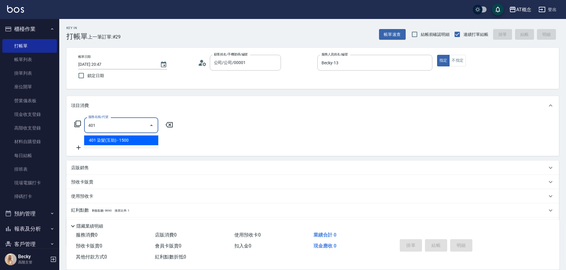
type input "150"
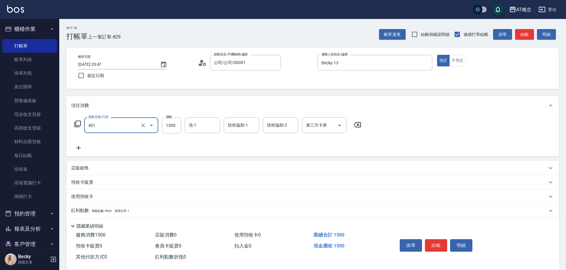
type input "401 染髮(互助)(401)"
type input "0"
type input "35"
type input "30"
type input "350"
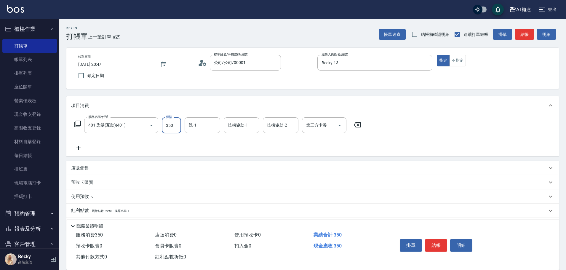
type input "350"
type input "3500"
type input "小不-29"
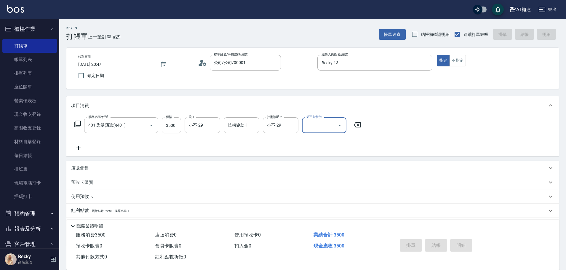
type input "2025/09/12 20:52"
type input "0"
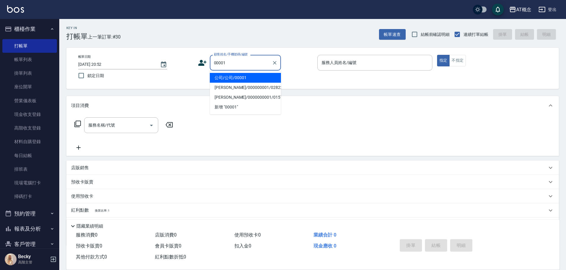
type input "公司/公司/00001"
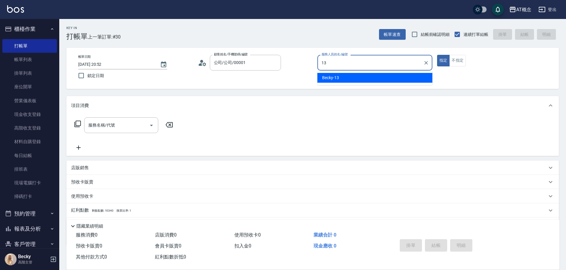
type input "Becky-13"
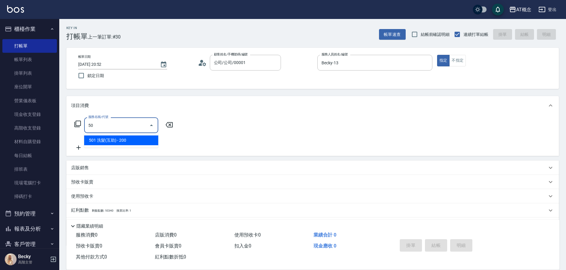
type input "501"
type input "20"
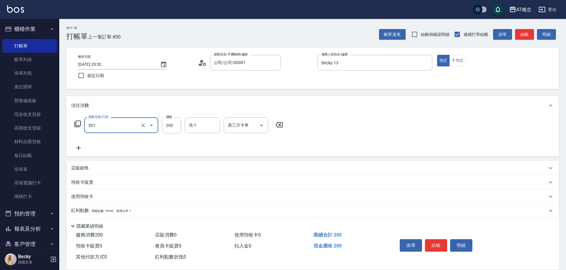
type input "501 洗髮(互助)(501)"
type input "0"
type input "25"
type input "20"
type input "250"
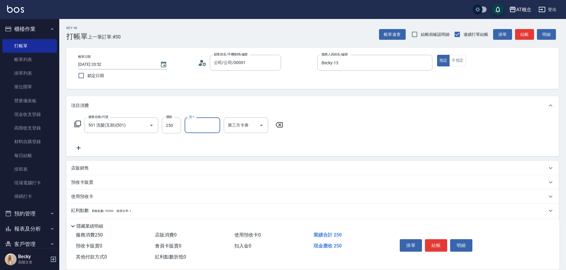
type input "1"
type input "小不-29"
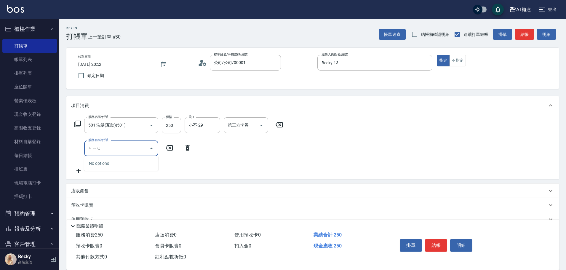
type input "接"
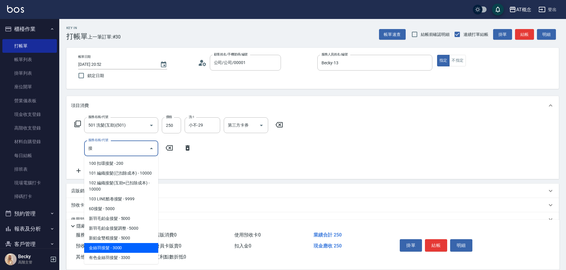
click at [111, 253] on span "金絲羽接髮 - 3000" at bounding box center [121, 248] width 74 height 10
type input "320"
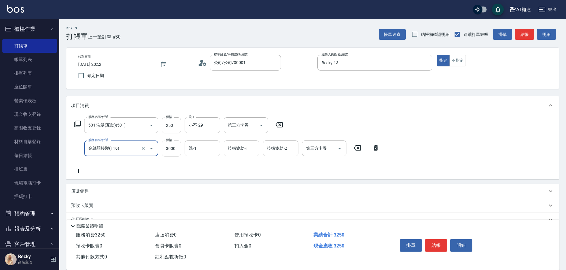
type input "金絲羽接髮(116)"
click at [176, 149] on input "3000" at bounding box center [171, 148] width 19 height 16
type input "3"
type input "20"
type input "325"
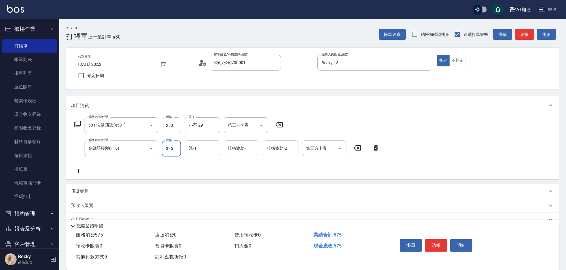
type input "350"
type input "3250"
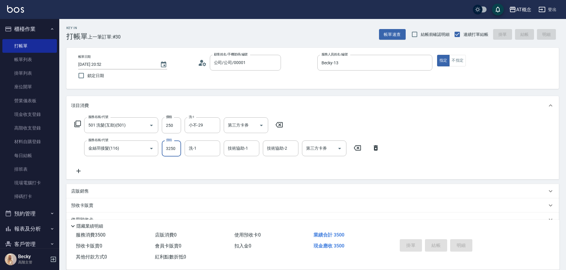
type input "0"
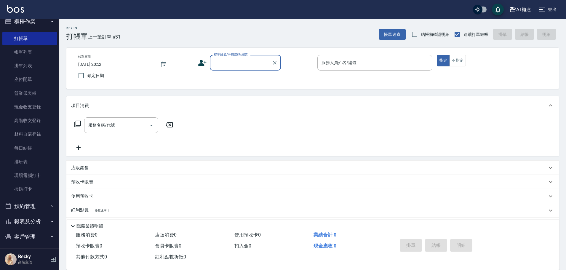
scroll to position [30, 0]
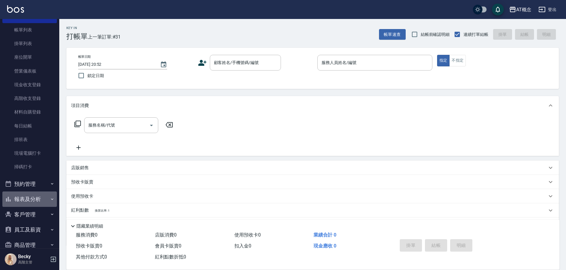
click at [29, 201] on button "報表及分析" at bounding box center [29, 198] width 54 height 15
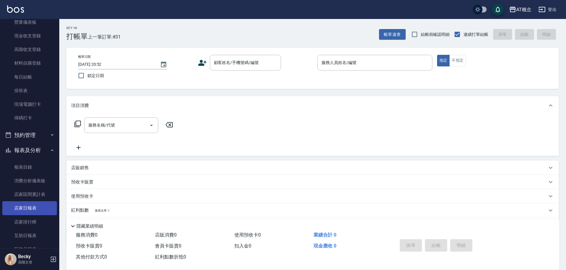
scroll to position [89, 0]
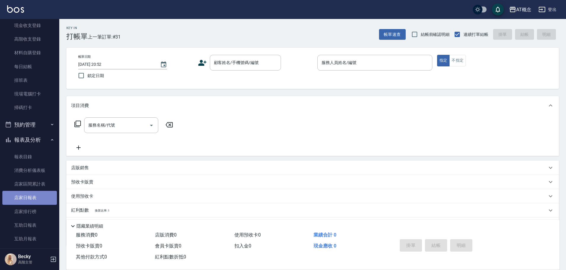
click at [37, 196] on link "店家日報表" at bounding box center [29, 198] width 54 height 14
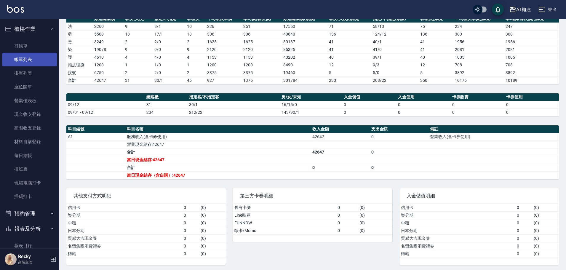
click at [25, 62] on link "帳單列表" at bounding box center [29, 60] width 54 height 14
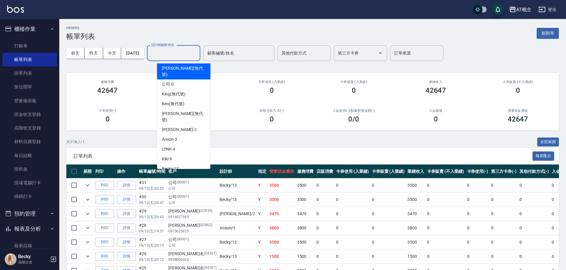
click at [178, 52] on input "設計師編號/姓名" at bounding box center [174, 53] width 48 height 10
click at [177, 166] on span "Becky -13" at bounding box center [170, 169] width 17 height 6
type input "Becky-13"
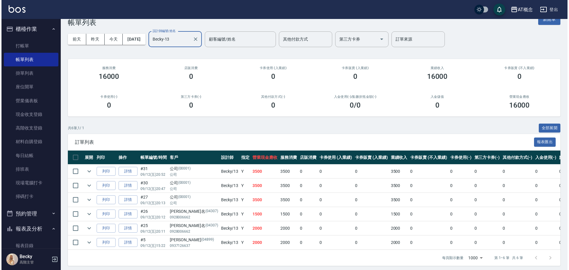
scroll to position [21, 0]
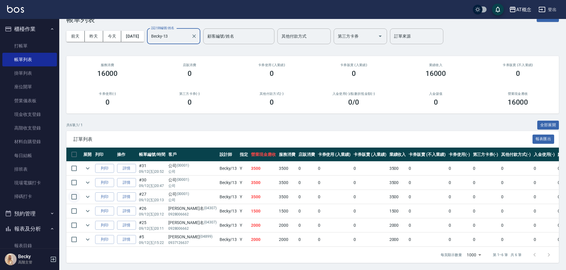
click at [75, 193] on input "checkbox" at bounding box center [74, 196] width 12 height 12
checkbox input "true"
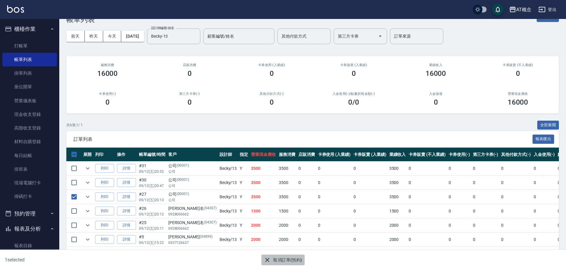
click at [286, 260] on button "取消訂單(預約)" at bounding box center [282, 259] width 43 height 11
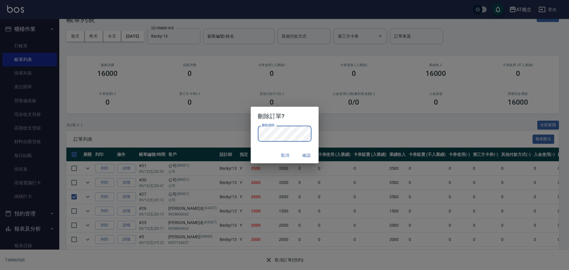
click at [265, 153] on div "取消 確認" at bounding box center [285, 155] width 68 height 16
click at [306, 155] on button "確認" at bounding box center [306, 155] width 19 height 11
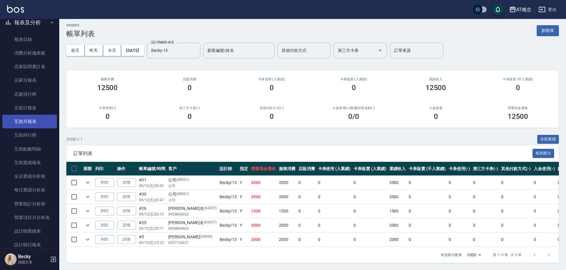
scroll to position [206, 0]
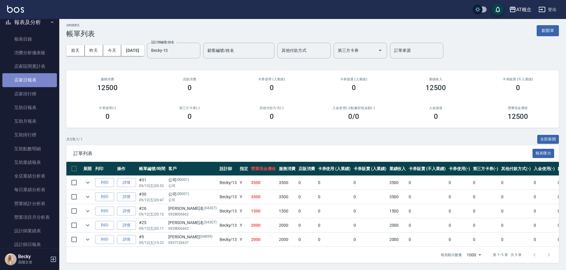
click at [34, 80] on link "店家日報表" at bounding box center [29, 80] width 54 height 14
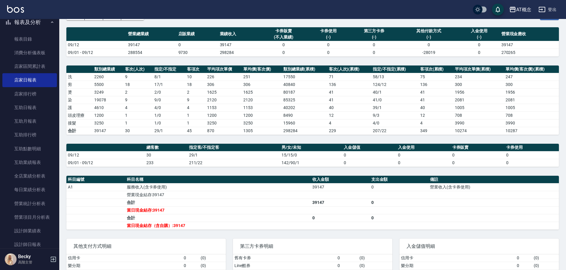
scroll to position [91, 0]
